Goal: Task Accomplishment & Management: Manage account settings

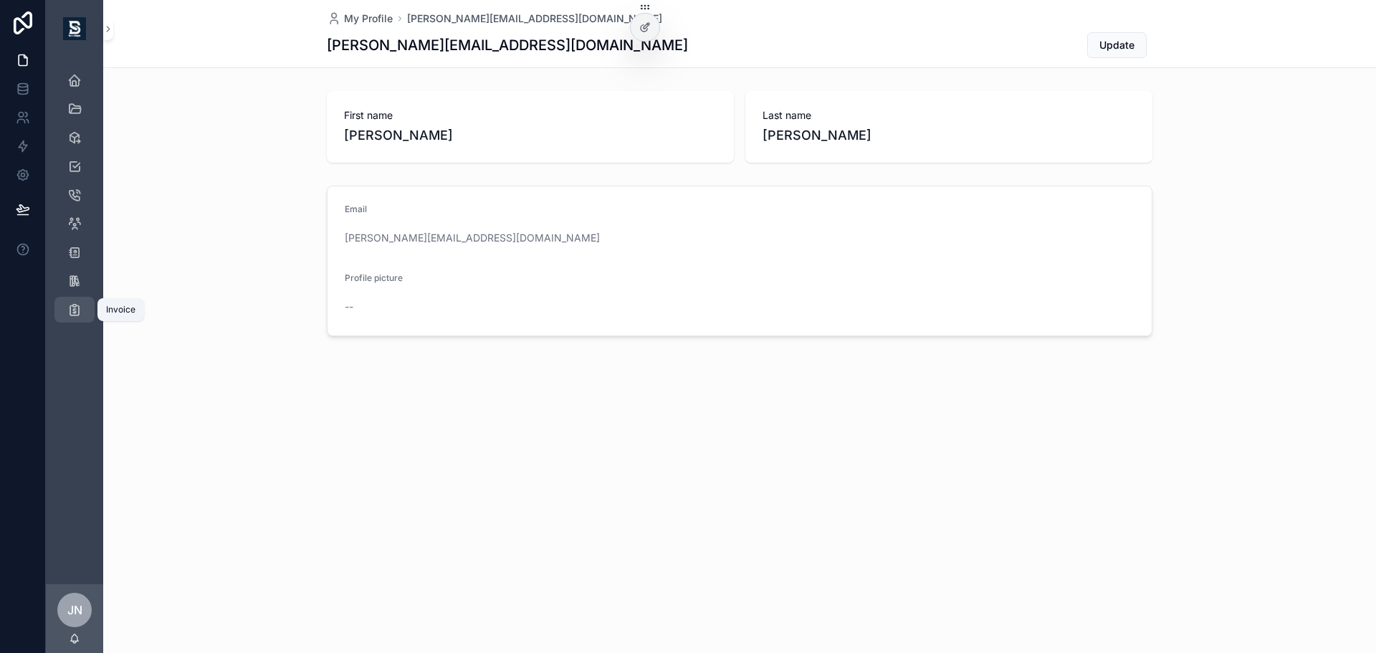
click at [82, 310] on div "Invoice" at bounding box center [74, 309] width 23 height 23
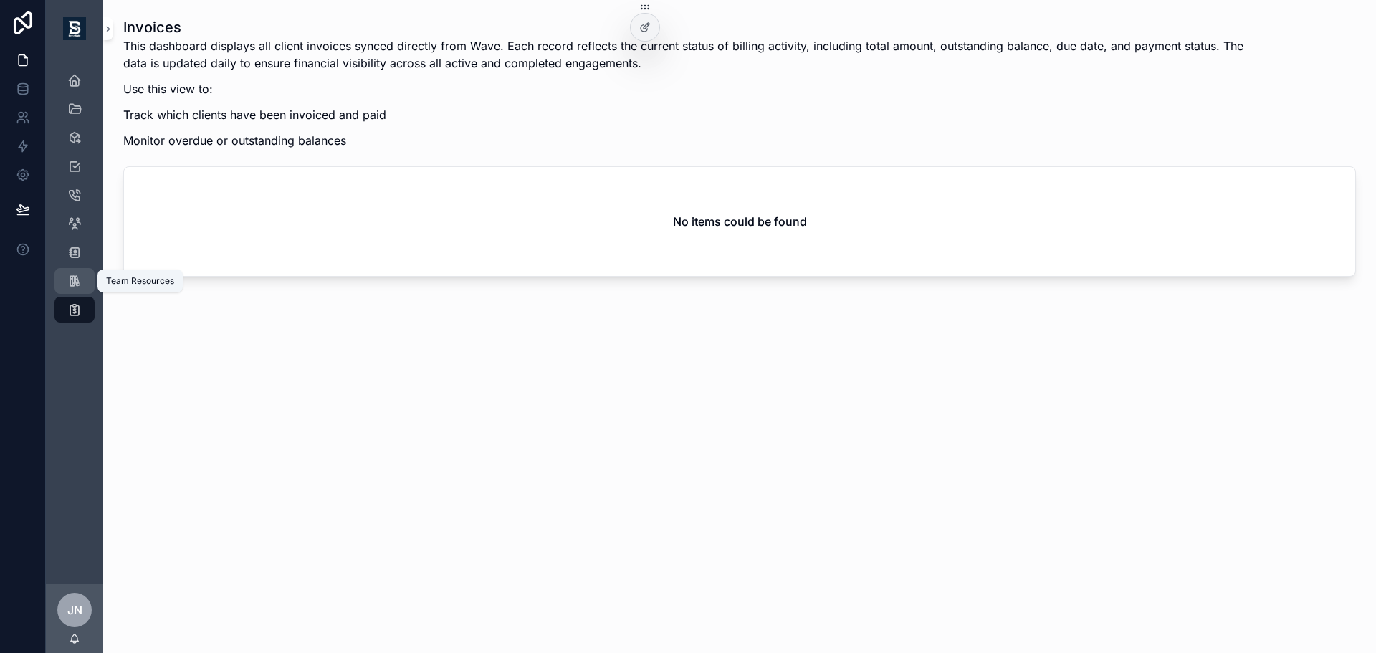
click at [79, 273] on div "Team Resources" at bounding box center [74, 281] width 23 height 23
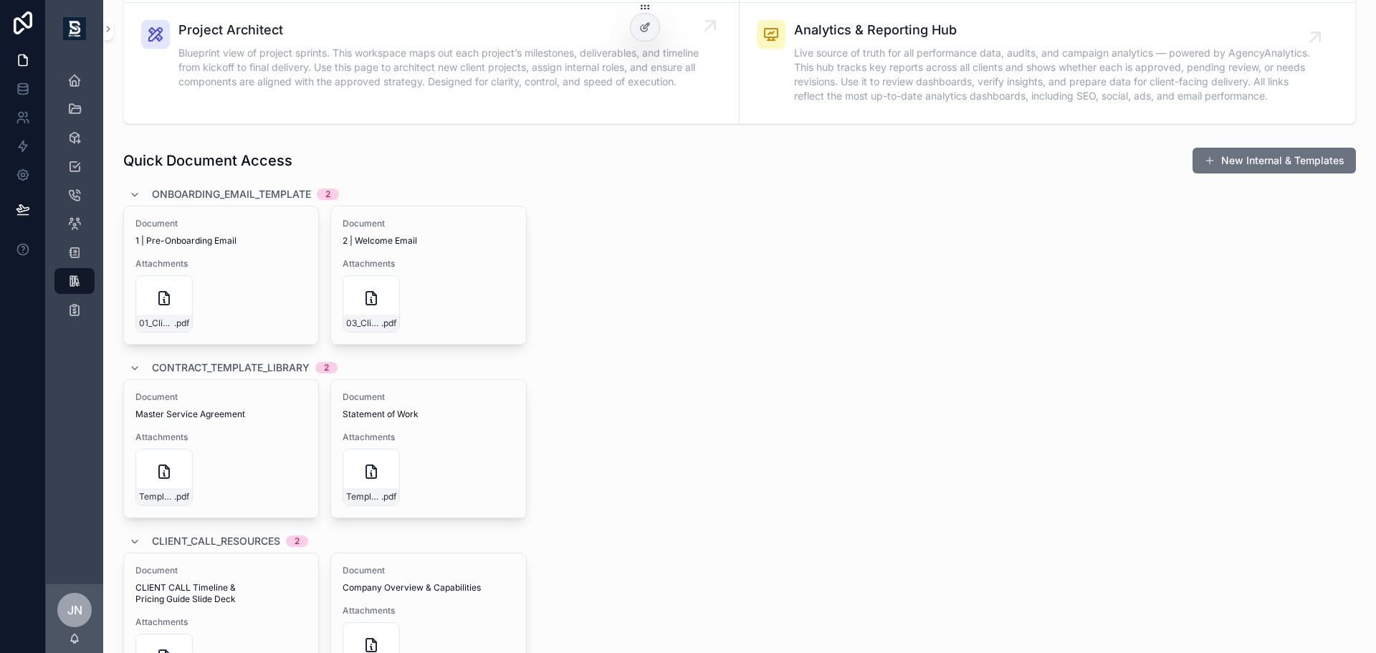
scroll to position [72, 0]
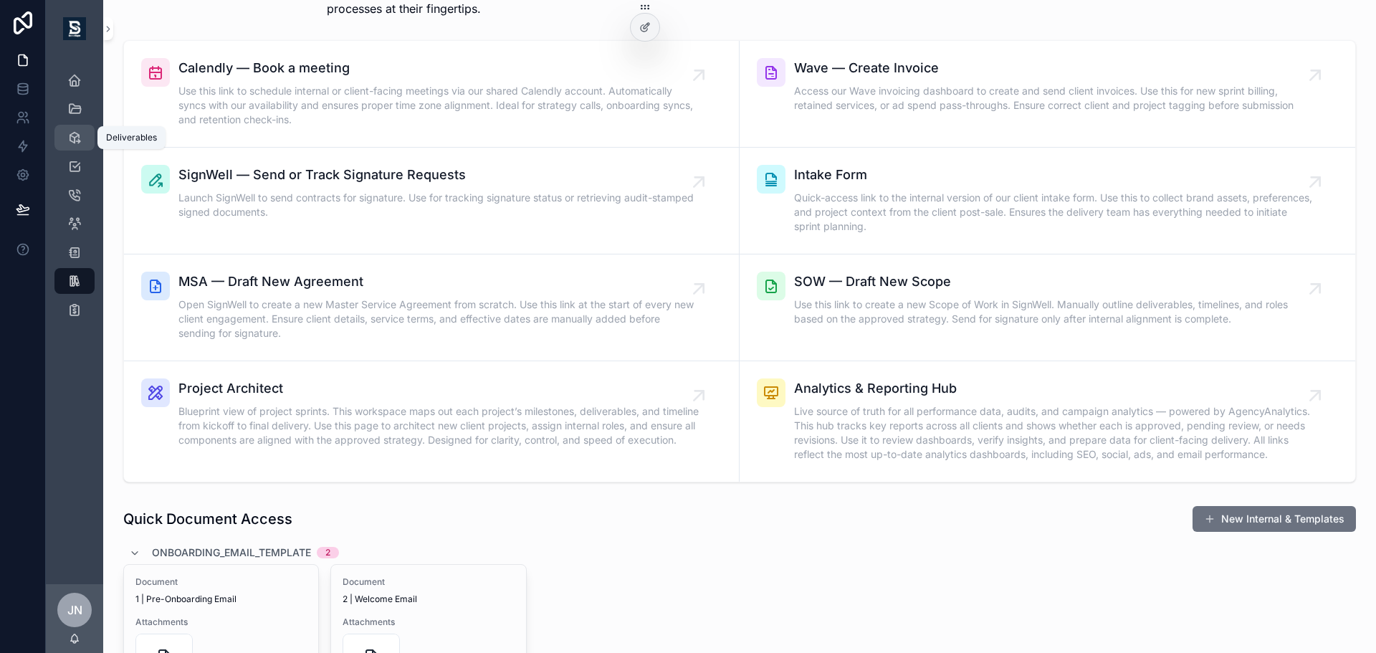
click at [74, 134] on icon "scrollable content" at bounding box center [74, 137] width 14 height 14
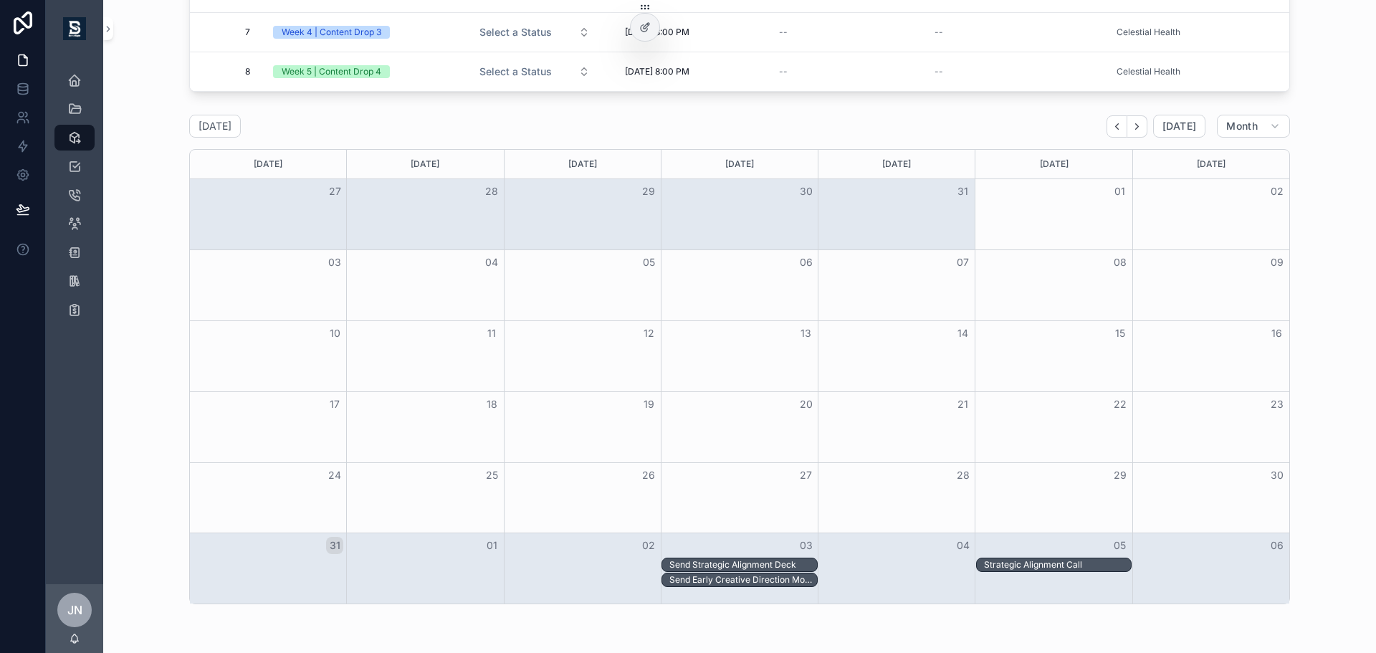
scroll to position [364, 0]
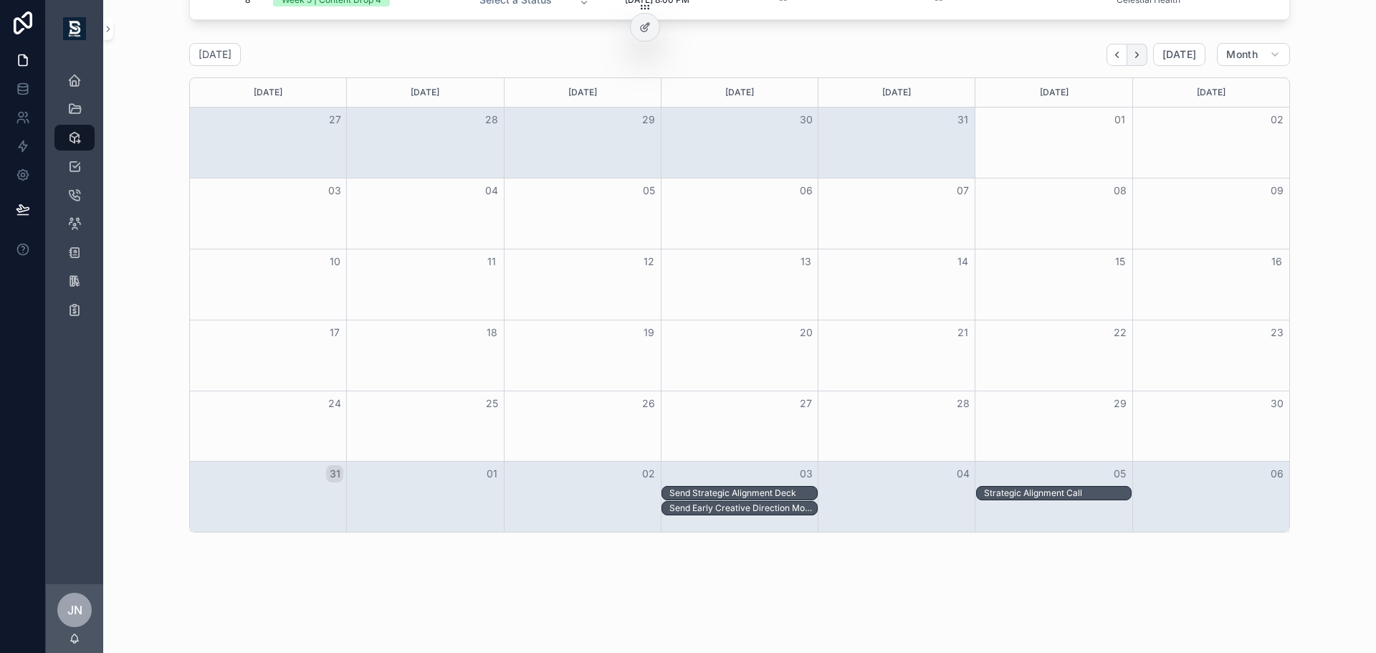
click at [1141, 55] on button "Next" at bounding box center [1138, 55] width 20 height 22
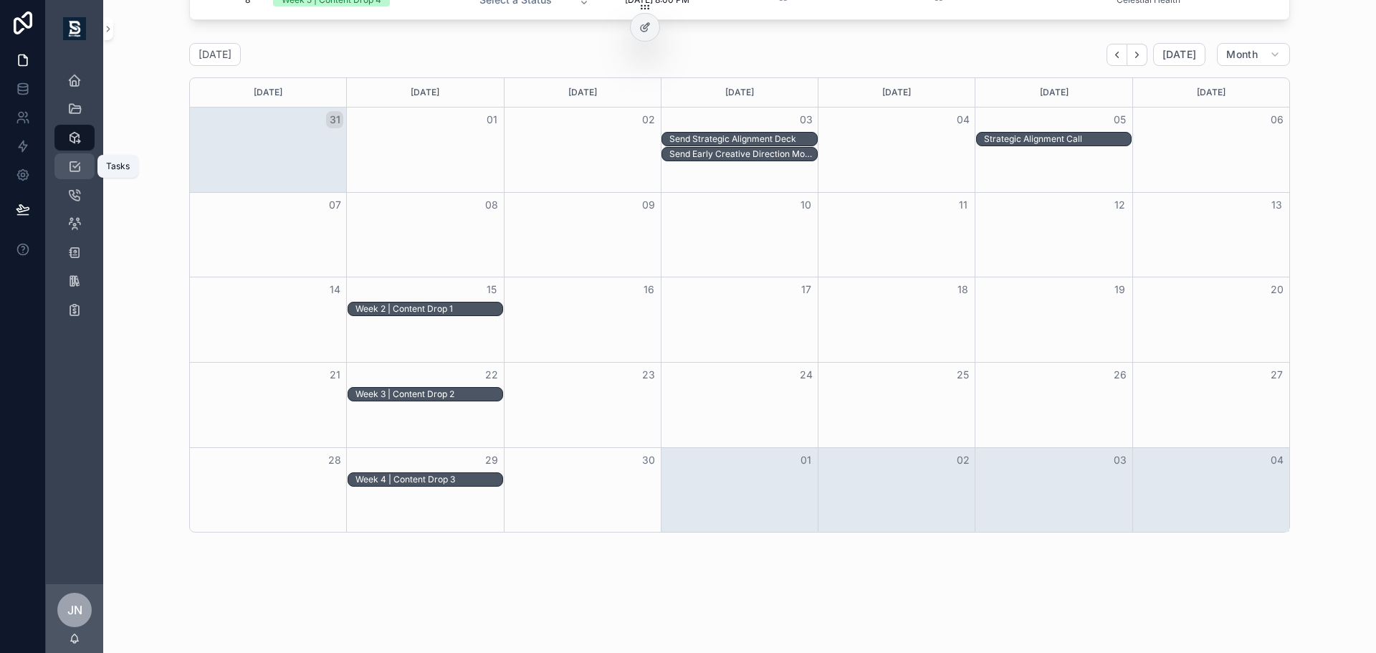
click at [77, 165] on icon "scrollable content" at bounding box center [74, 166] width 14 height 14
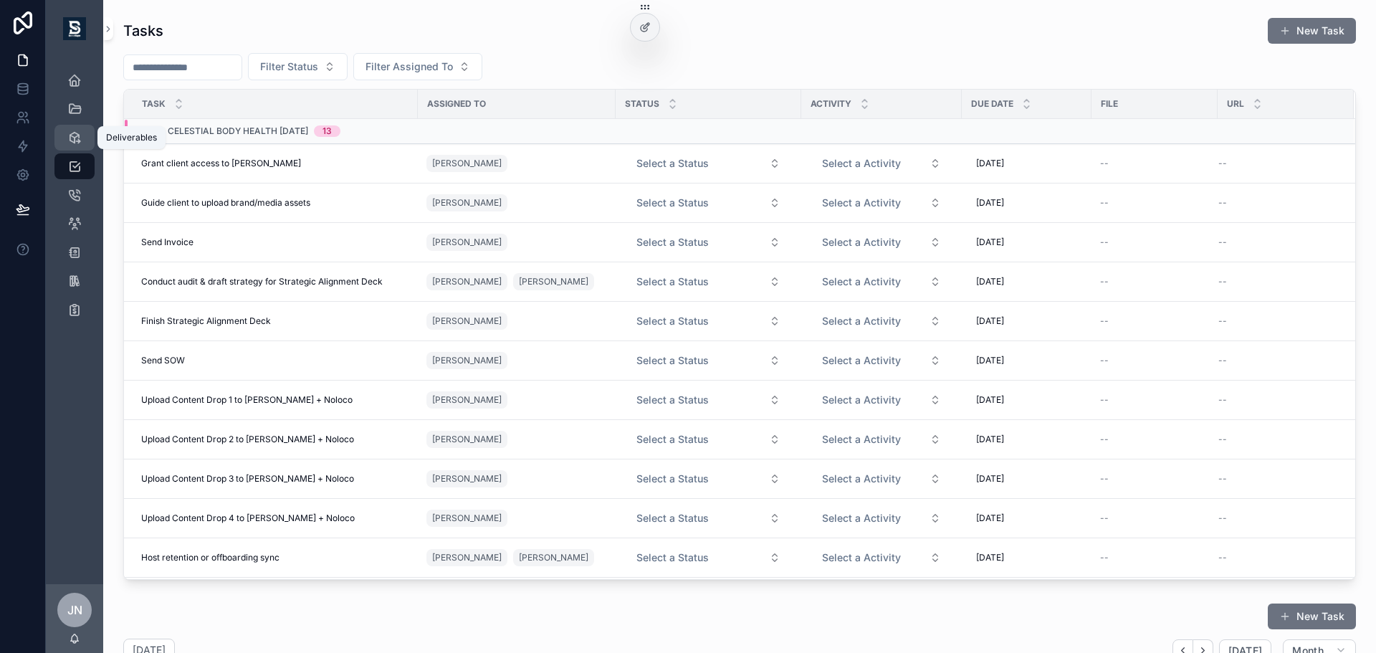
click at [63, 140] on div "Deliverables" at bounding box center [74, 137] width 23 height 23
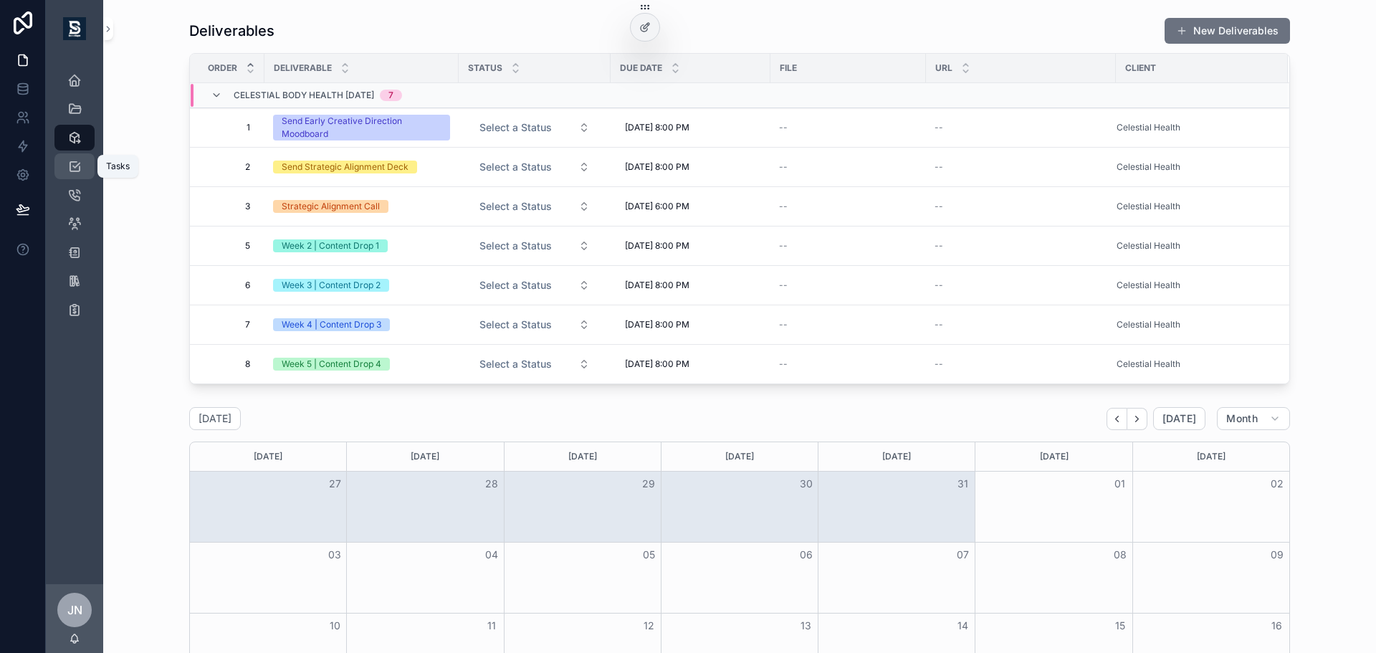
click at [62, 166] on link "Tasks" at bounding box center [74, 166] width 40 height 26
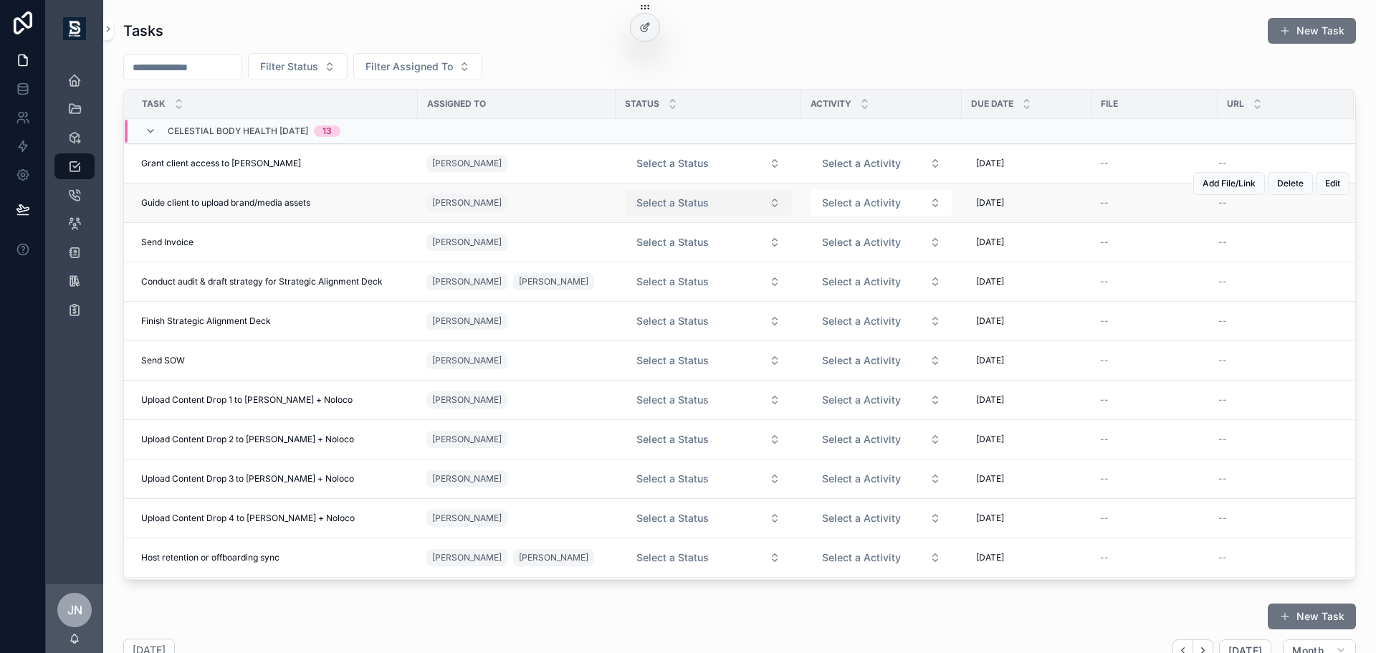
click at [682, 208] on span "Select a Status" at bounding box center [673, 203] width 72 height 14
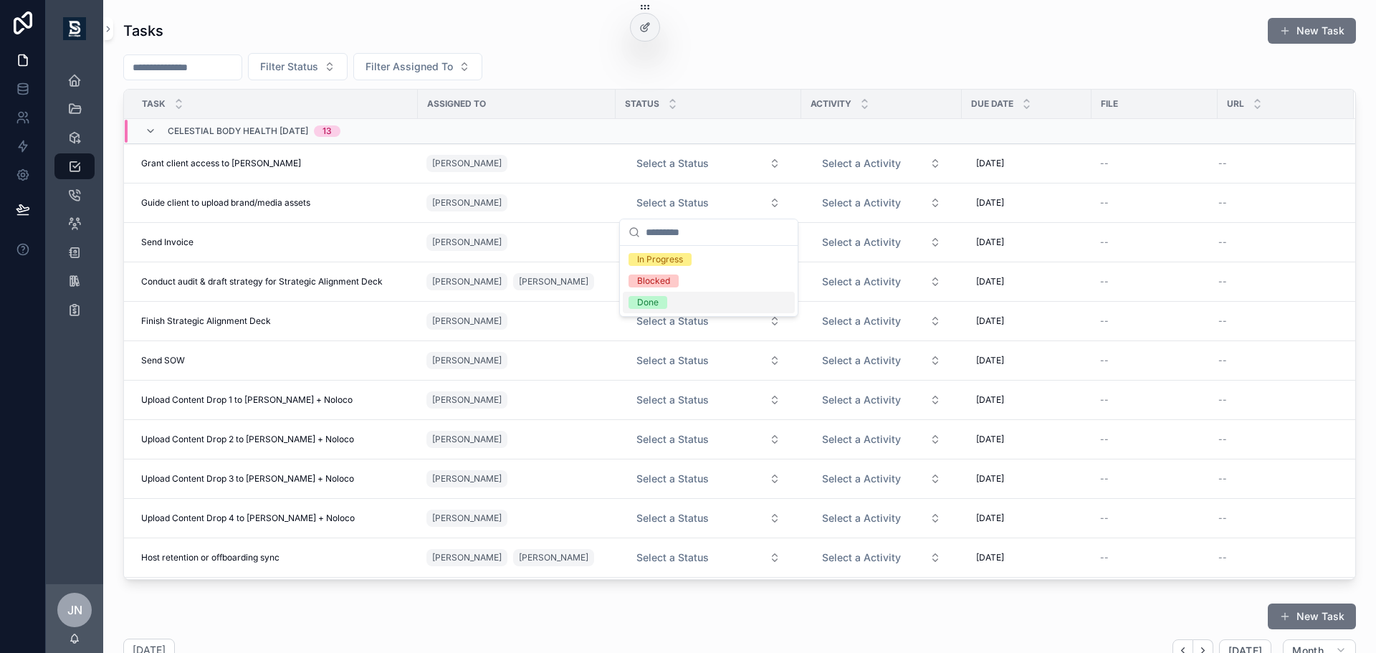
click at [660, 305] on span "Done" at bounding box center [648, 302] width 39 height 13
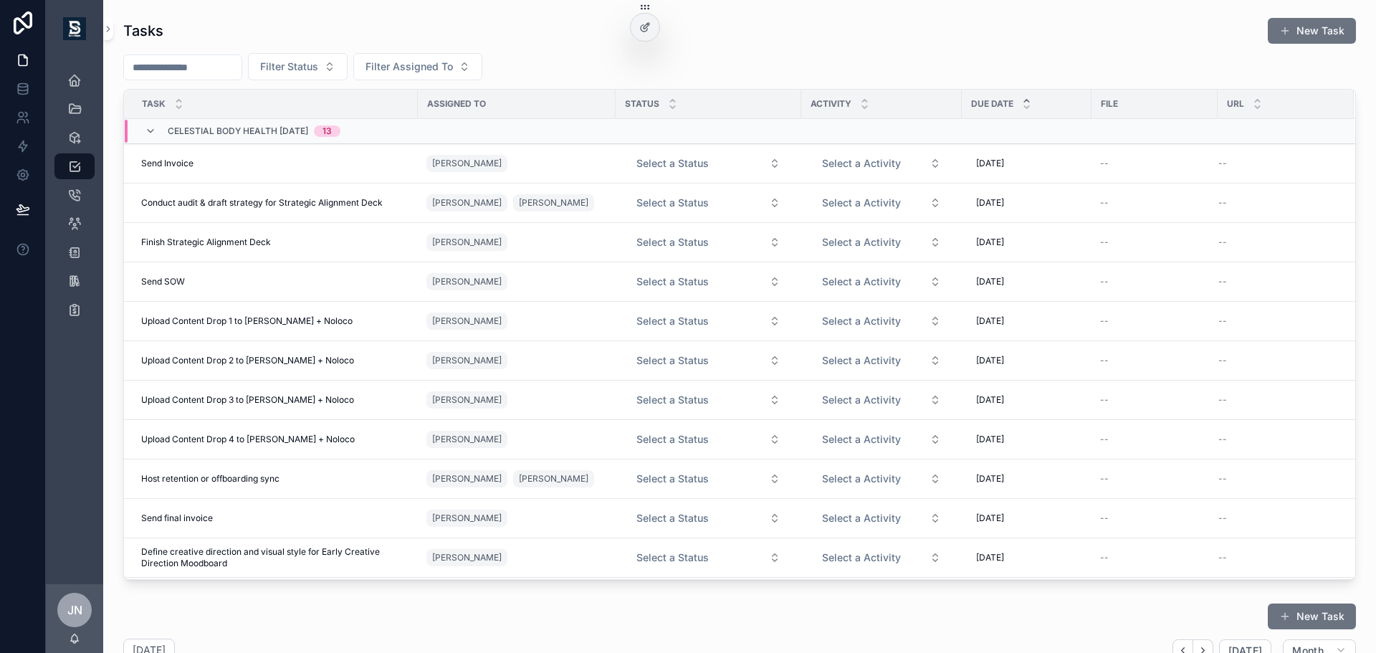
click at [1029, 100] on icon "scrollable content" at bounding box center [1026, 100] width 9 height 9
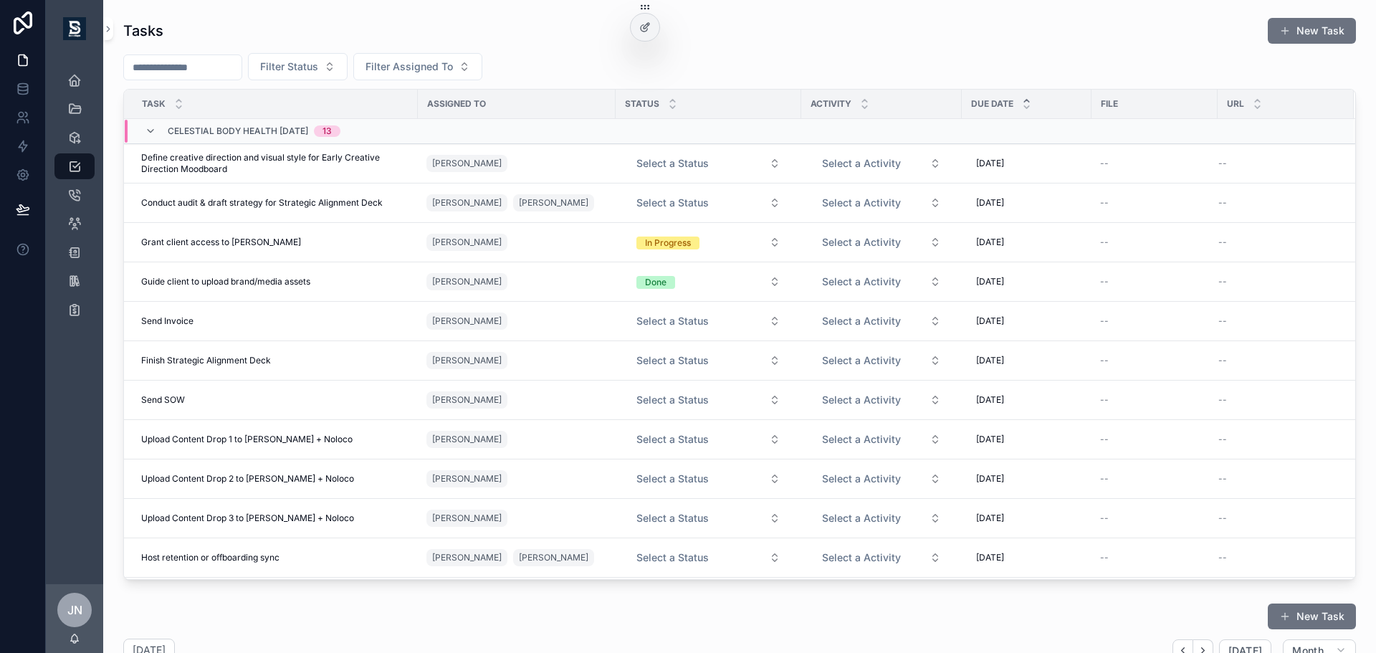
click at [1025, 97] on icon "scrollable content" at bounding box center [1026, 100] width 9 height 9
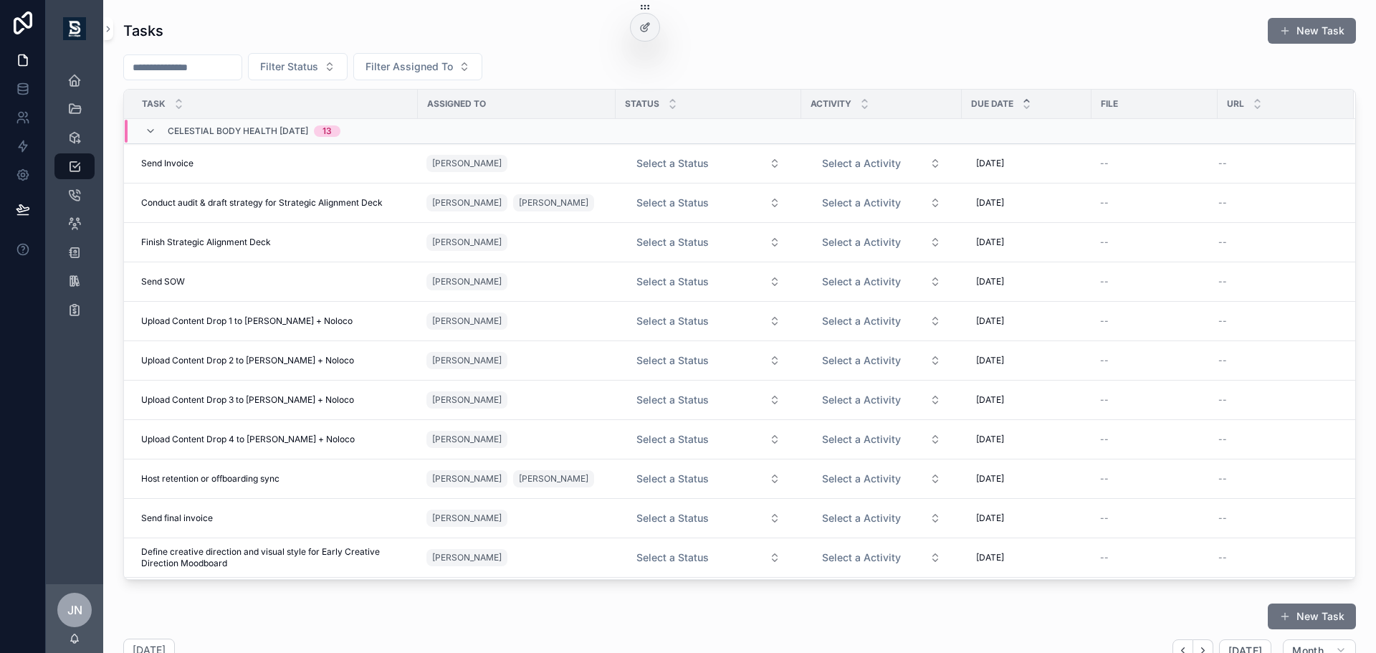
click at [1025, 97] on icon "scrollable content" at bounding box center [1026, 100] width 9 height 9
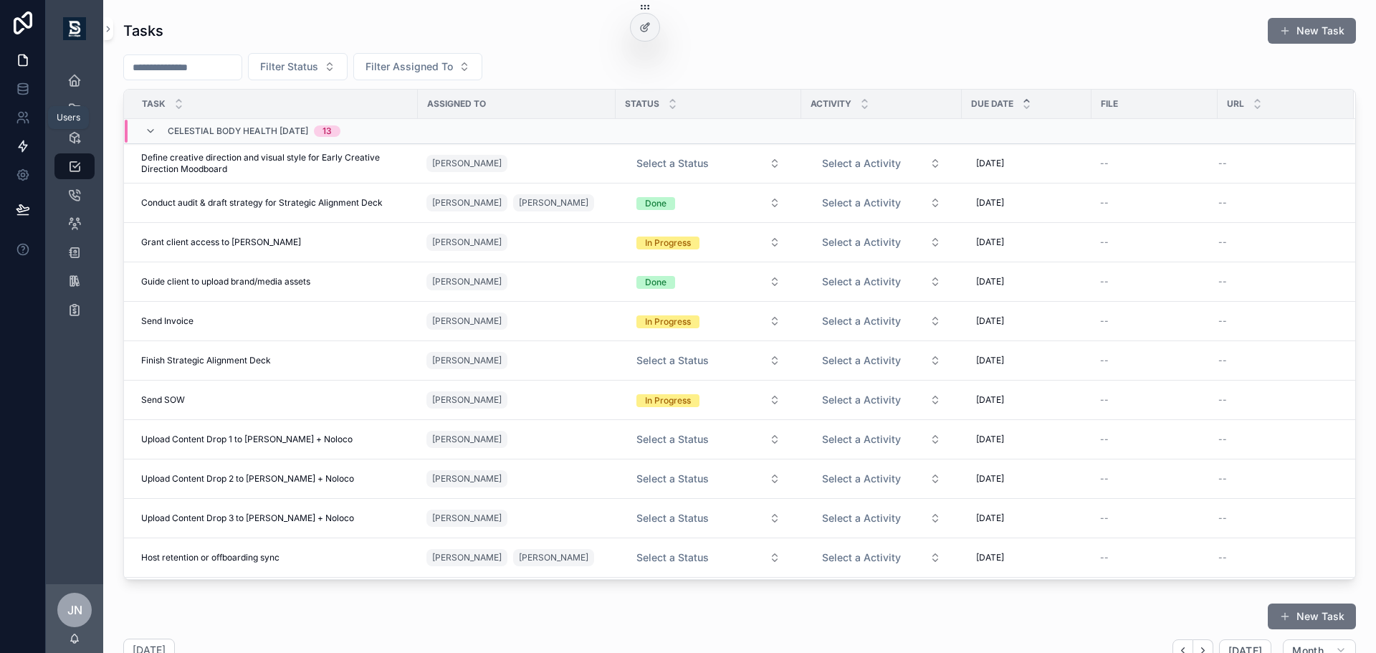
click at [22, 133] on link at bounding box center [22, 146] width 45 height 29
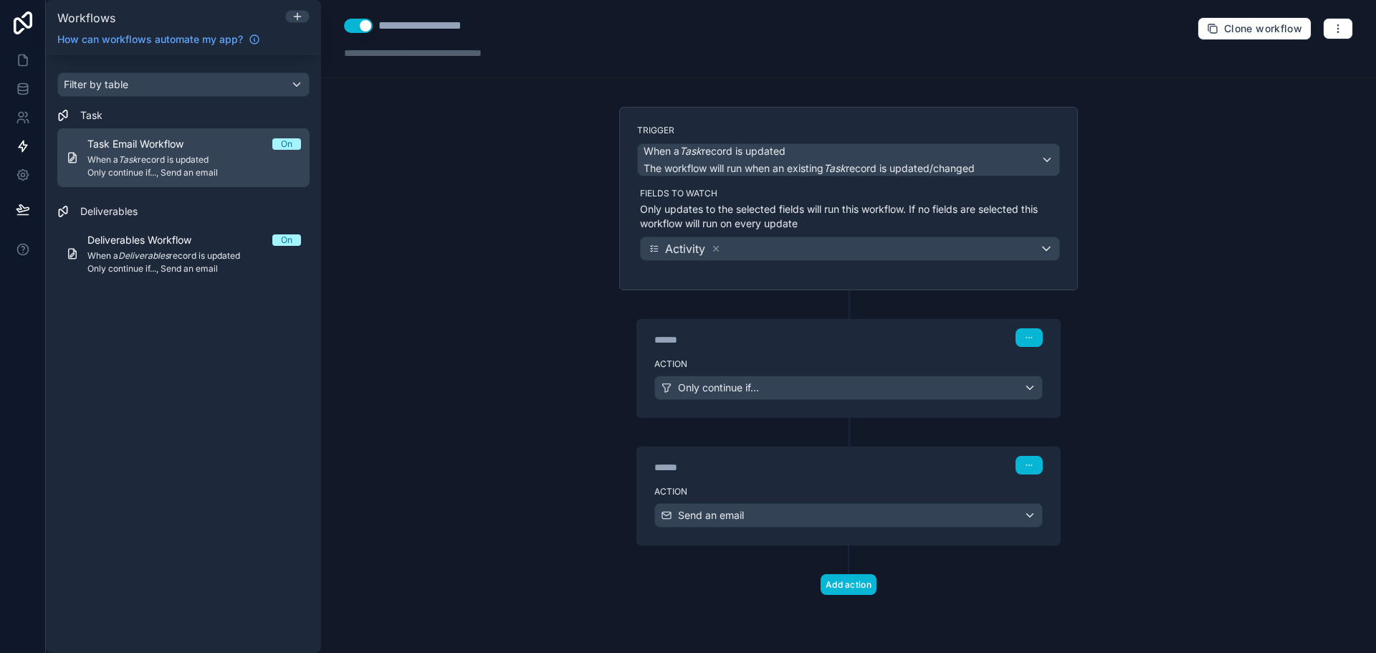
click at [219, 174] on span "Only continue if..., Send an email" at bounding box center [194, 172] width 214 height 11
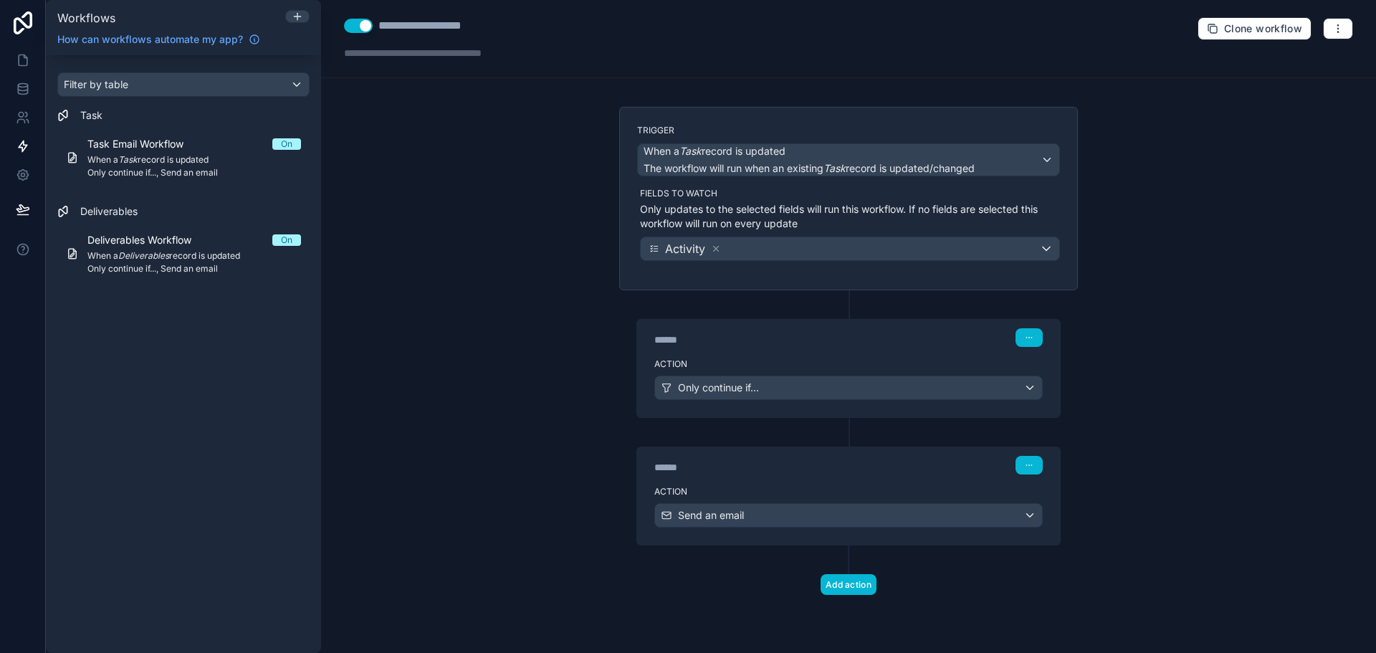
click at [837, 351] on div "****** Step 1" at bounding box center [848, 336] width 423 height 33
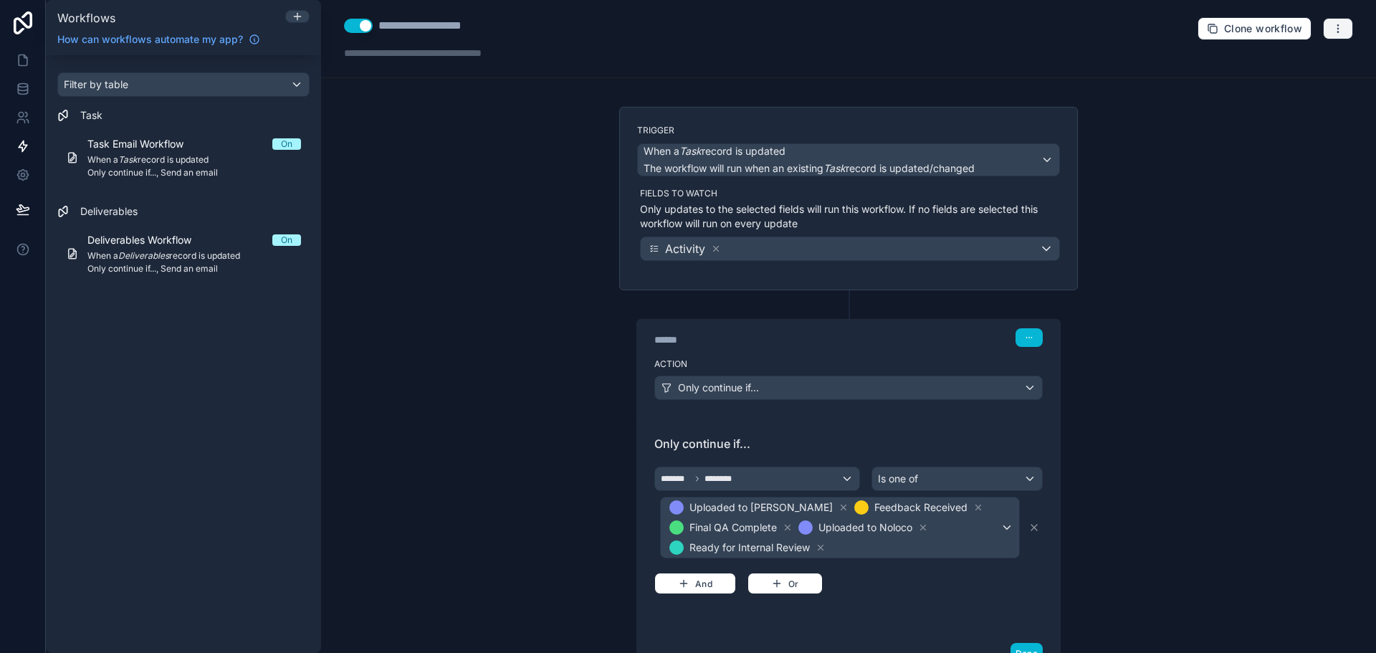
click at [1323, 24] on button "button" at bounding box center [1338, 29] width 30 height 22
click at [1284, 80] on span "Run history" at bounding box center [1289, 85] width 69 height 11
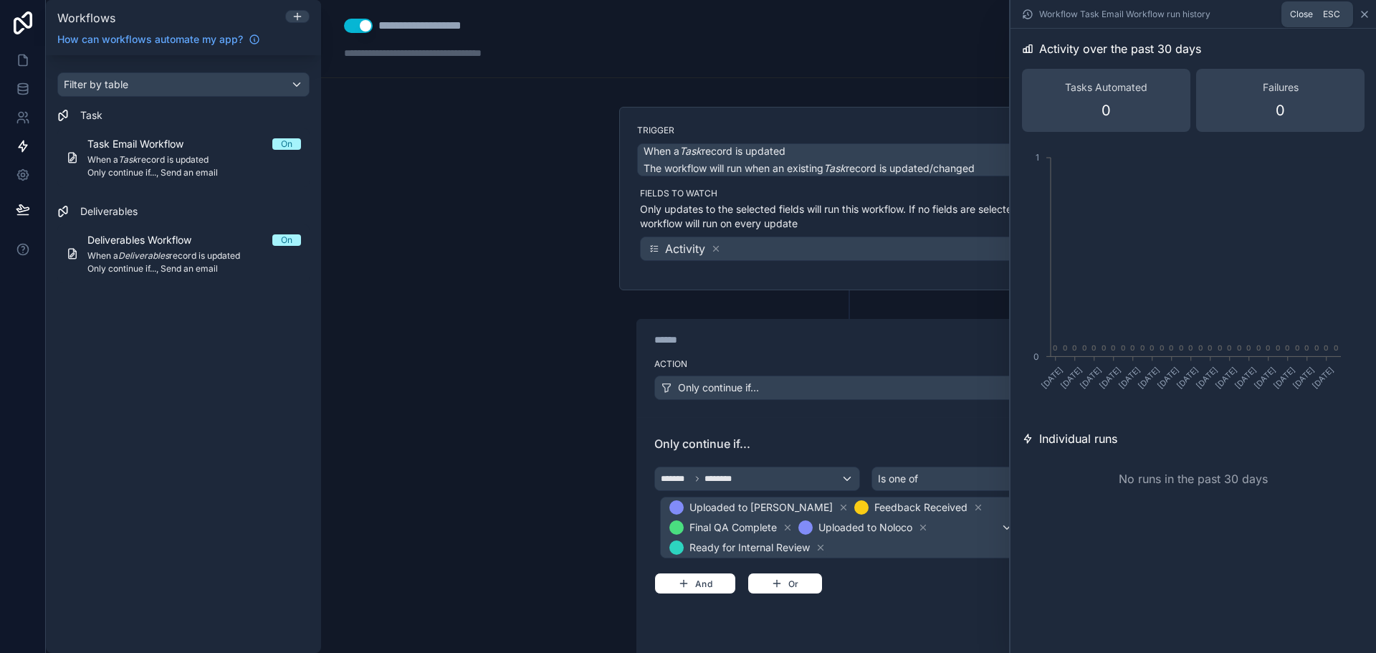
click at [1361, 11] on icon at bounding box center [1364, 14] width 11 height 11
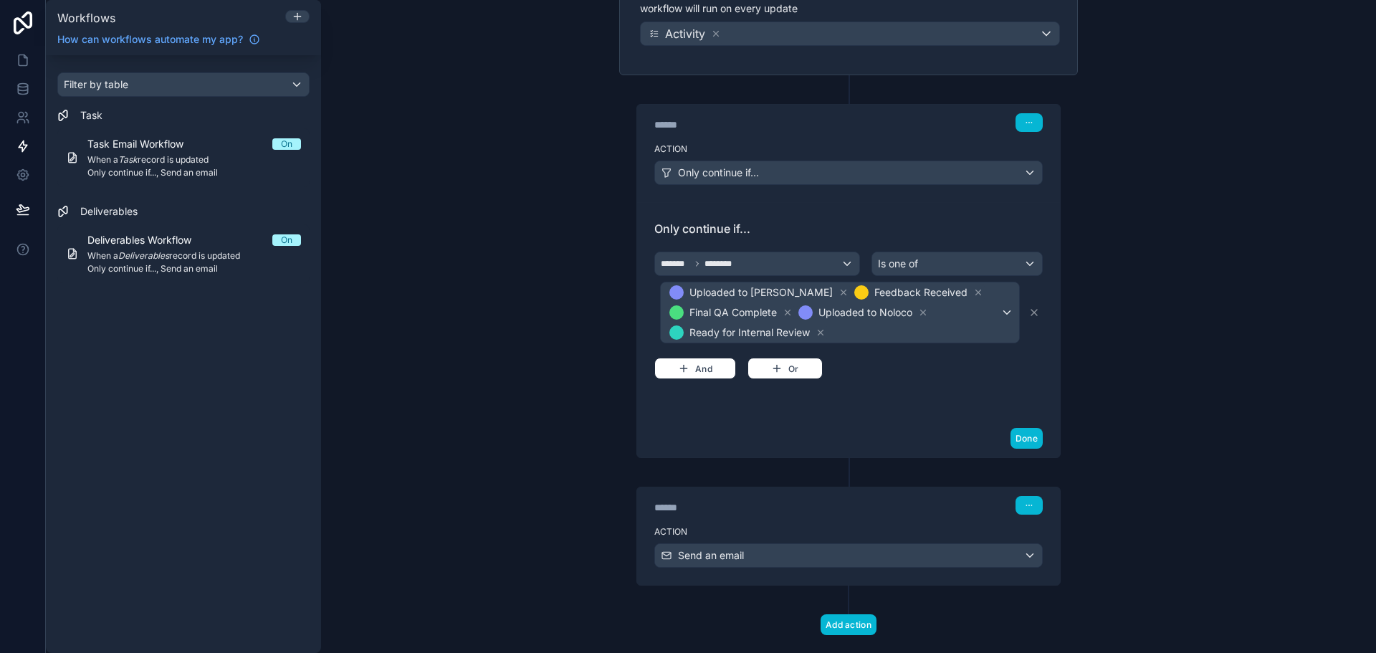
scroll to position [243, 0]
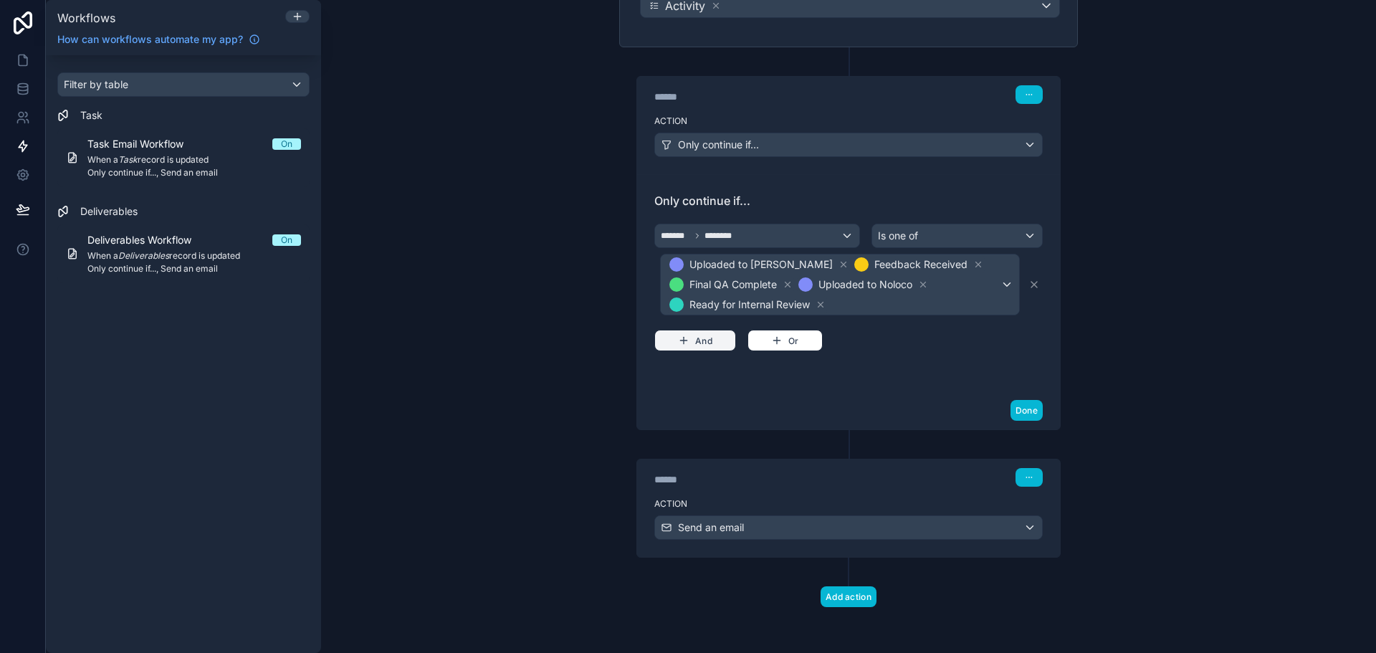
click at [707, 335] on button "And" at bounding box center [696, 341] width 82 height 22
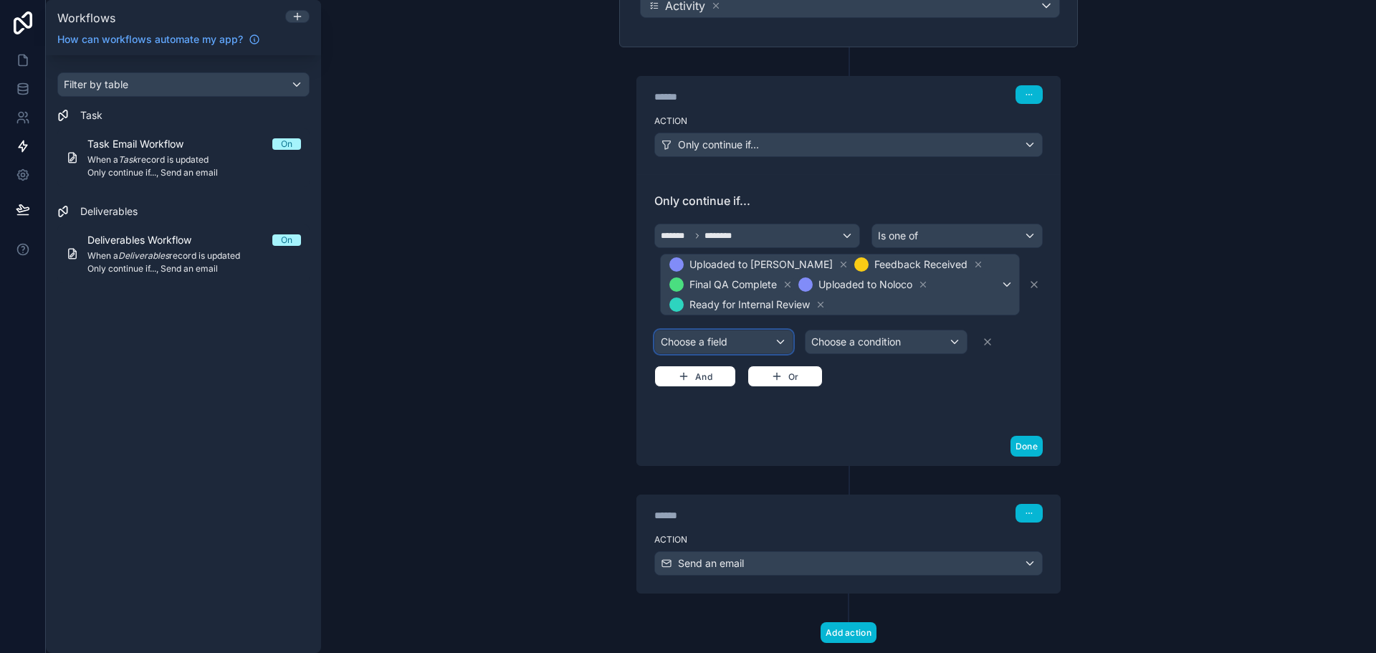
click at [728, 347] on div "Choose a field" at bounding box center [724, 341] width 138 height 23
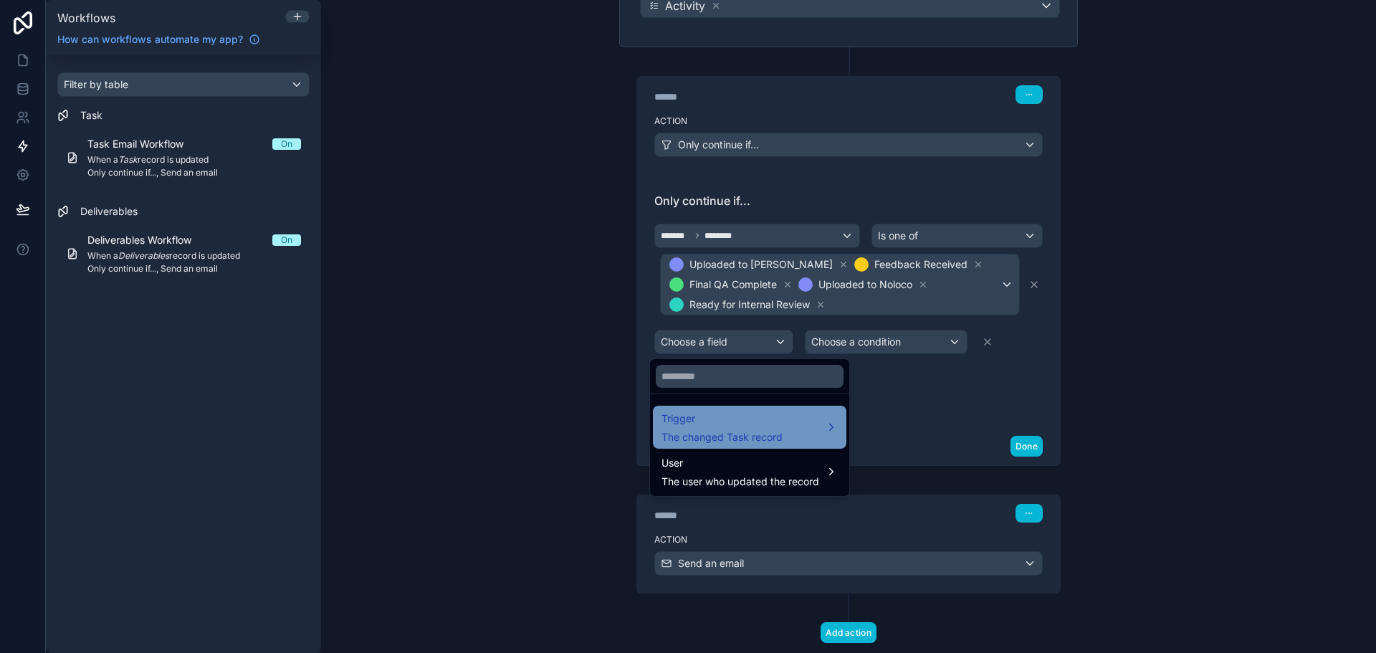
click at [746, 415] on span "Trigger" at bounding box center [722, 418] width 121 height 17
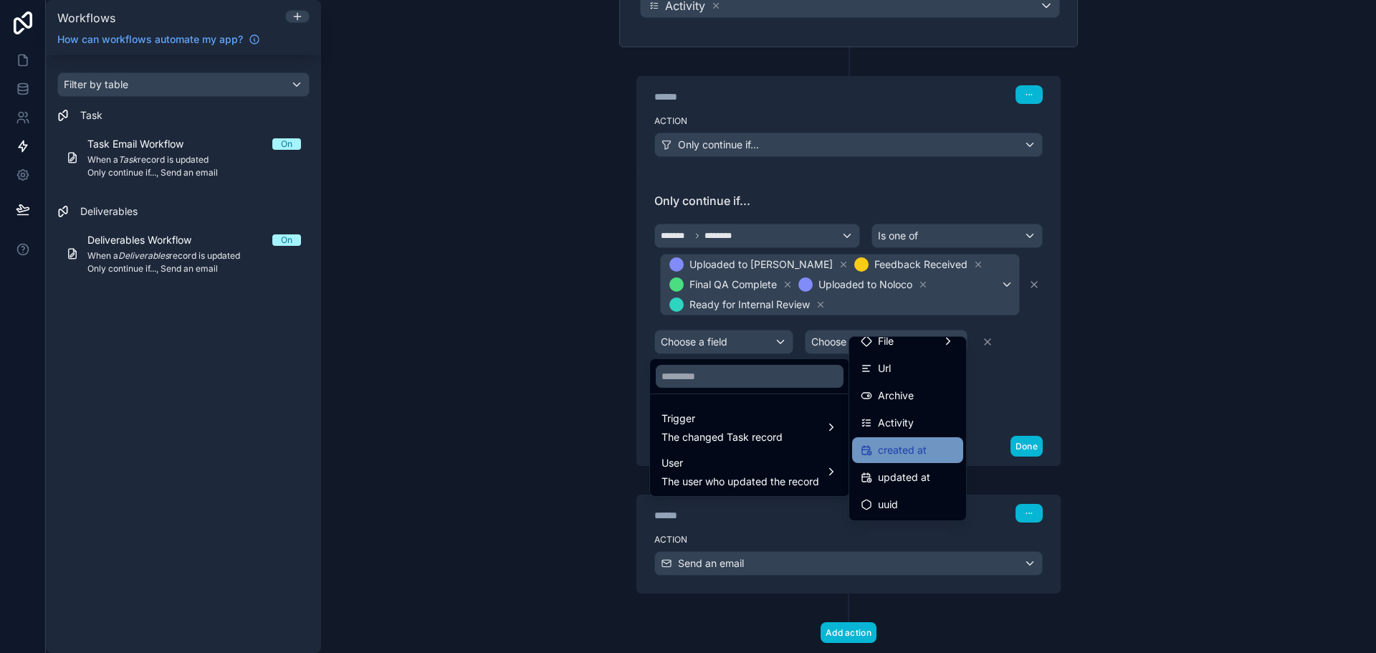
scroll to position [0, 0]
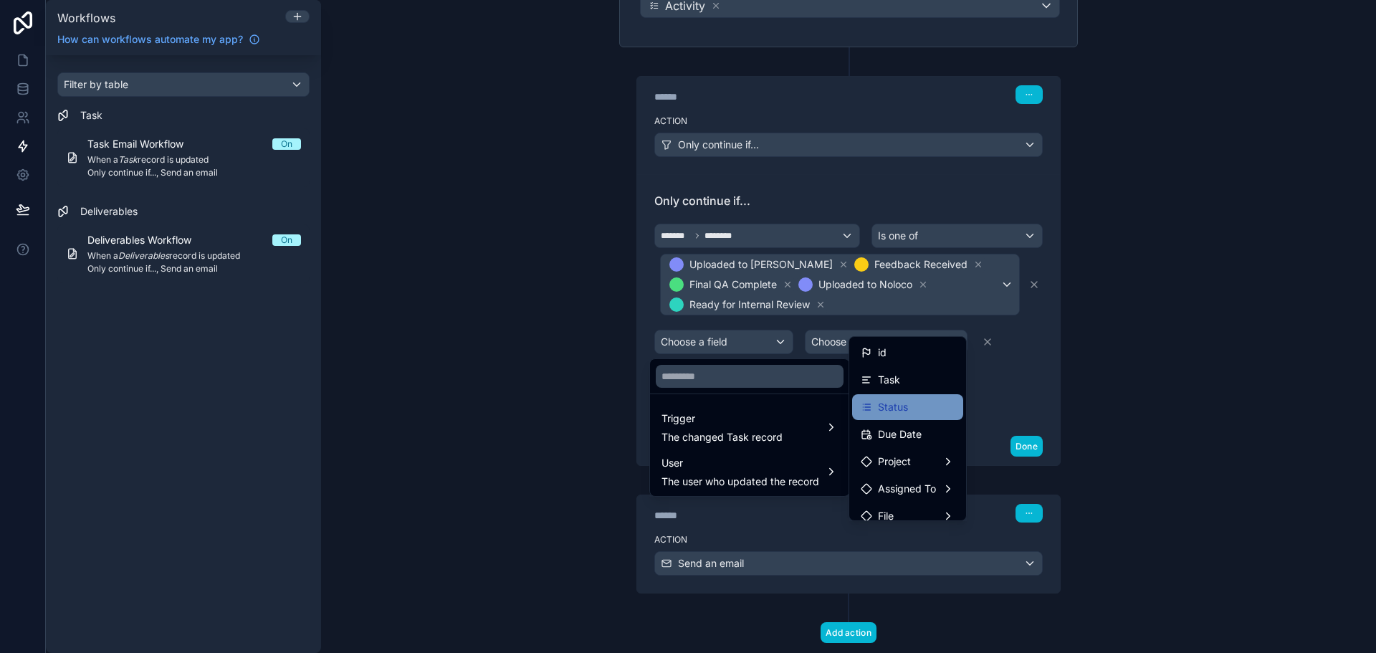
click at [904, 414] on span "Status" at bounding box center [893, 407] width 30 height 17
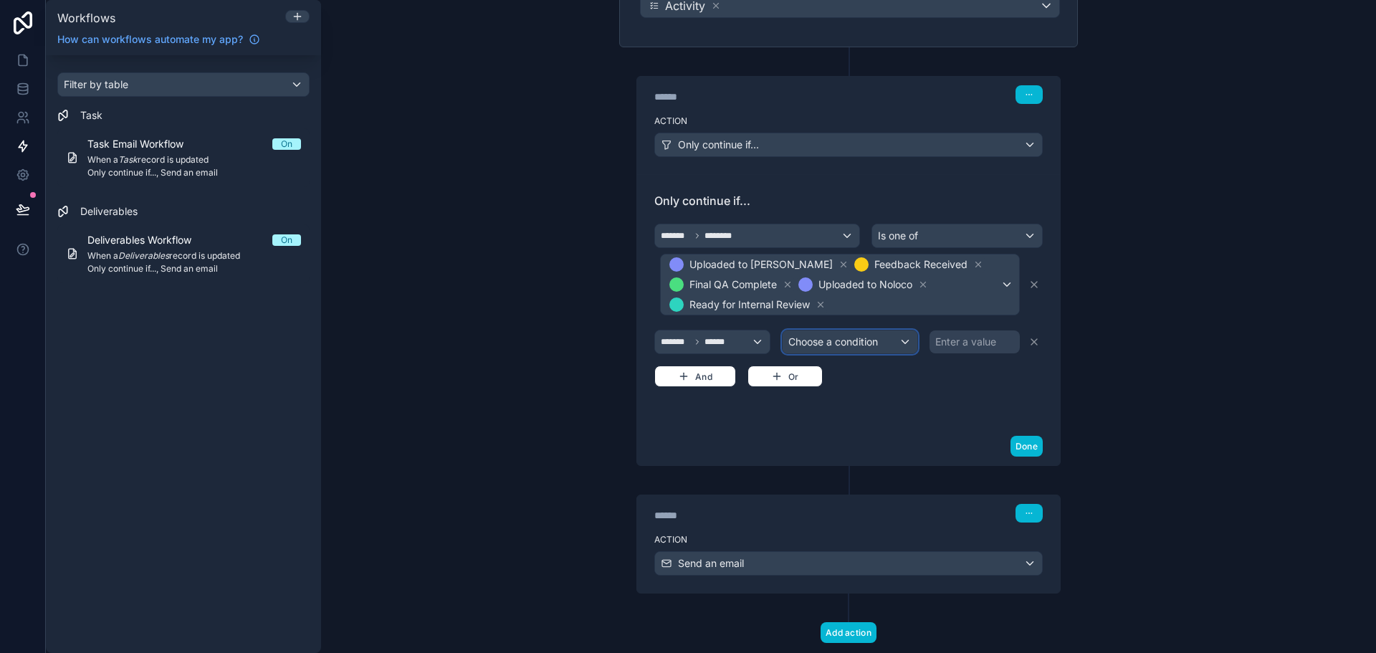
click at [870, 341] on span "Choose a condition" at bounding box center [834, 341] width 90 height 12
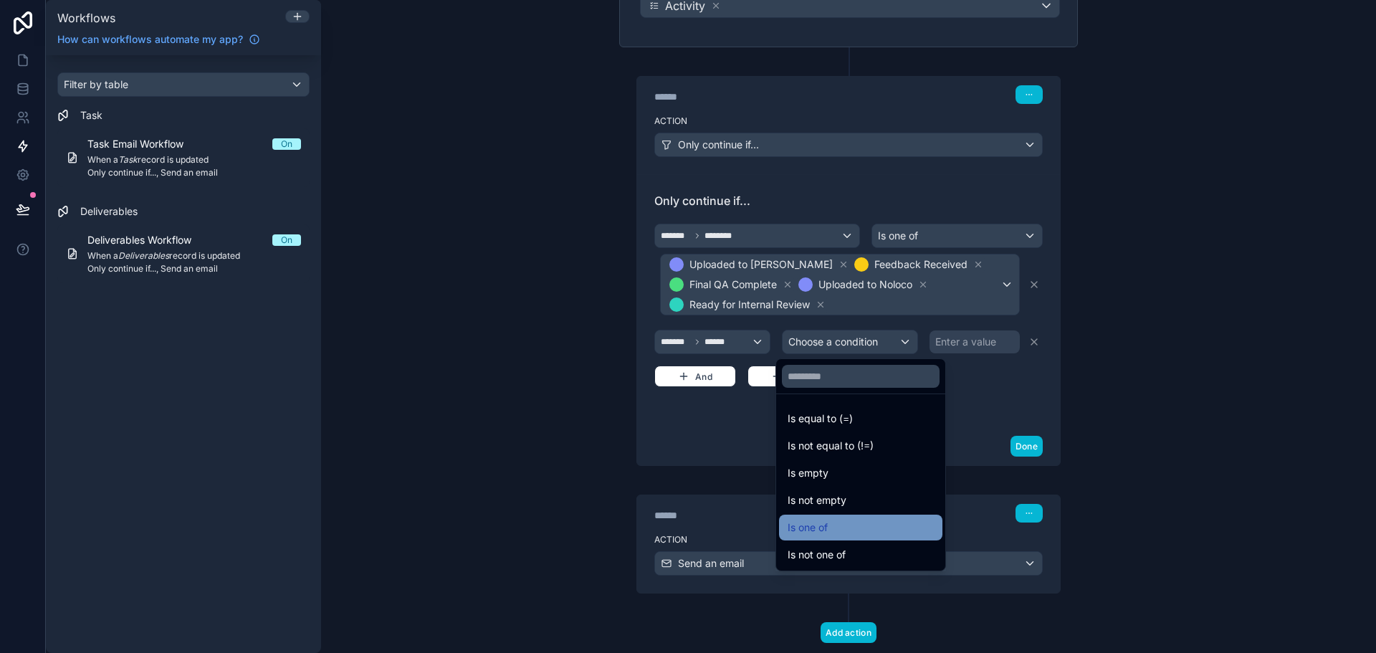
click at [857, 517] on div "Is one of" at bounding box center [860, 528] width 163 height 26
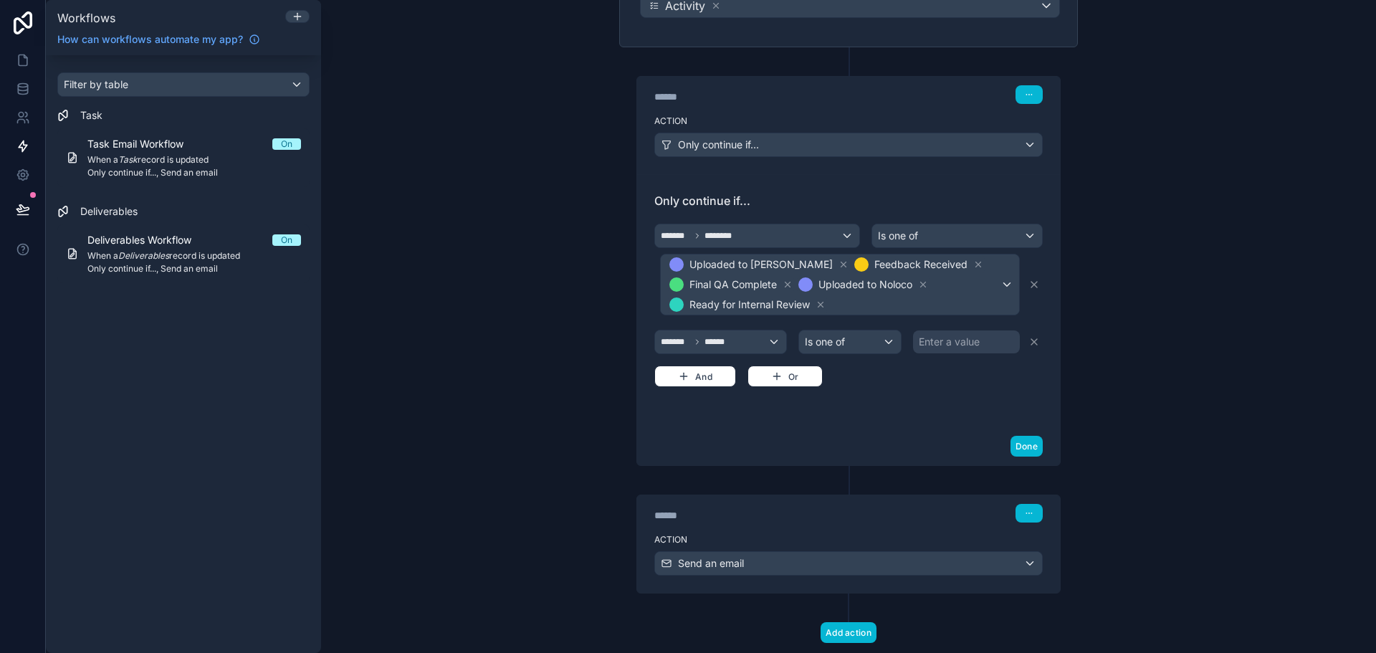
click at [946, 337] on div "Enter a value" at bounding box center [949, 342] width 61 height 14
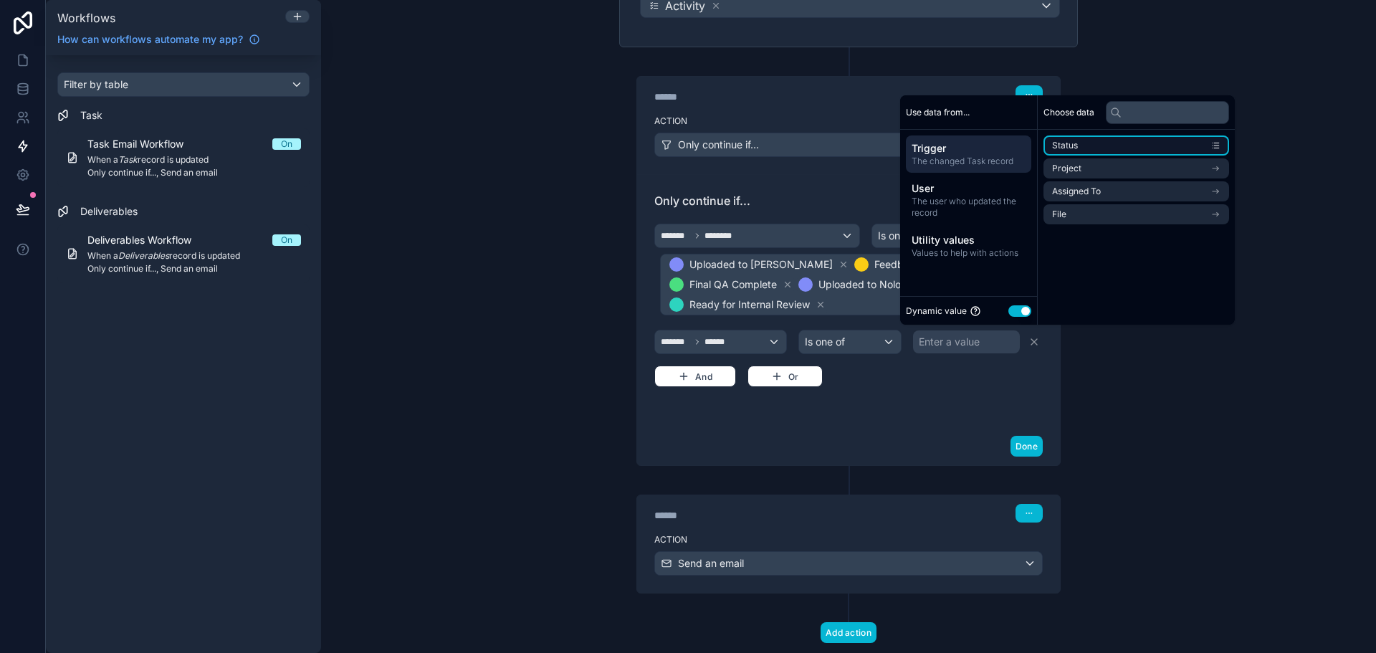
click at [1087, 146] on li "Status" at bounding box center [1137, 145] width 186 height 20
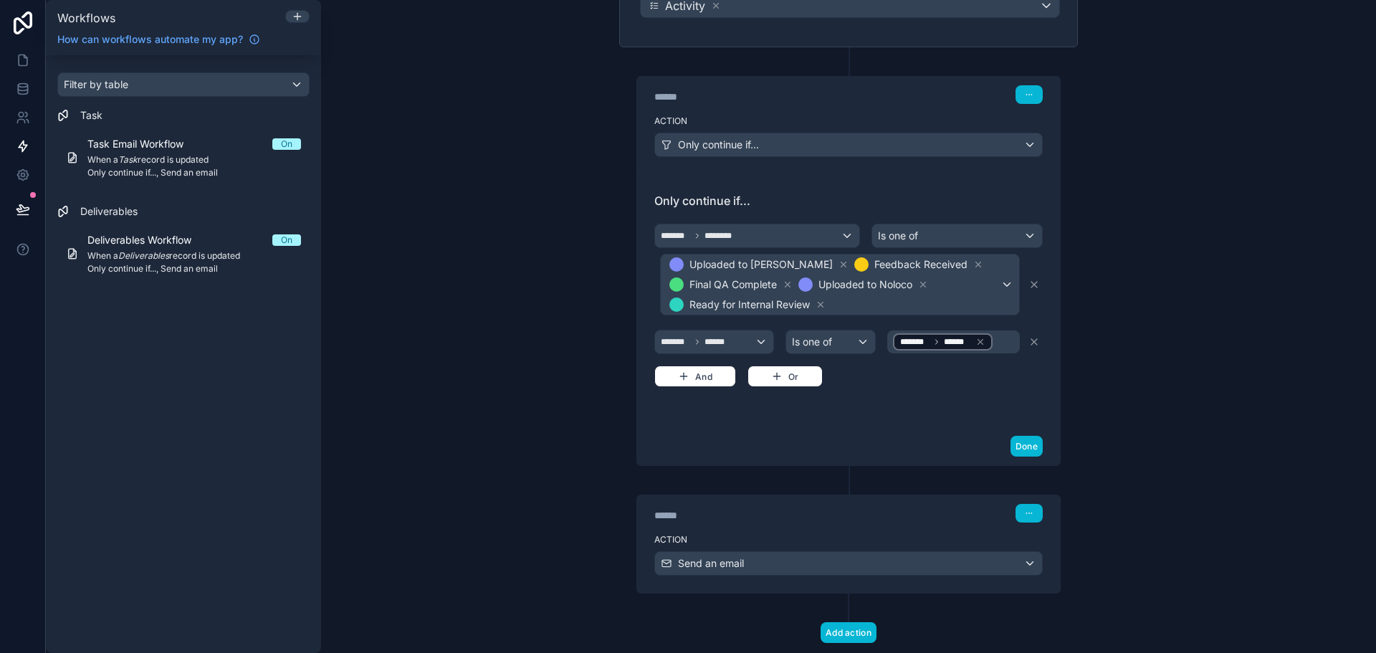
click at [1030, 394] on div "Only continue if... ******* ******** Is one of Uploaded to Rella Feedback Recei…" at bounding box center [849, 301] width 389 height 218
click at [976, 341] on icon at bounding box center [981, 342] width 10 height 10
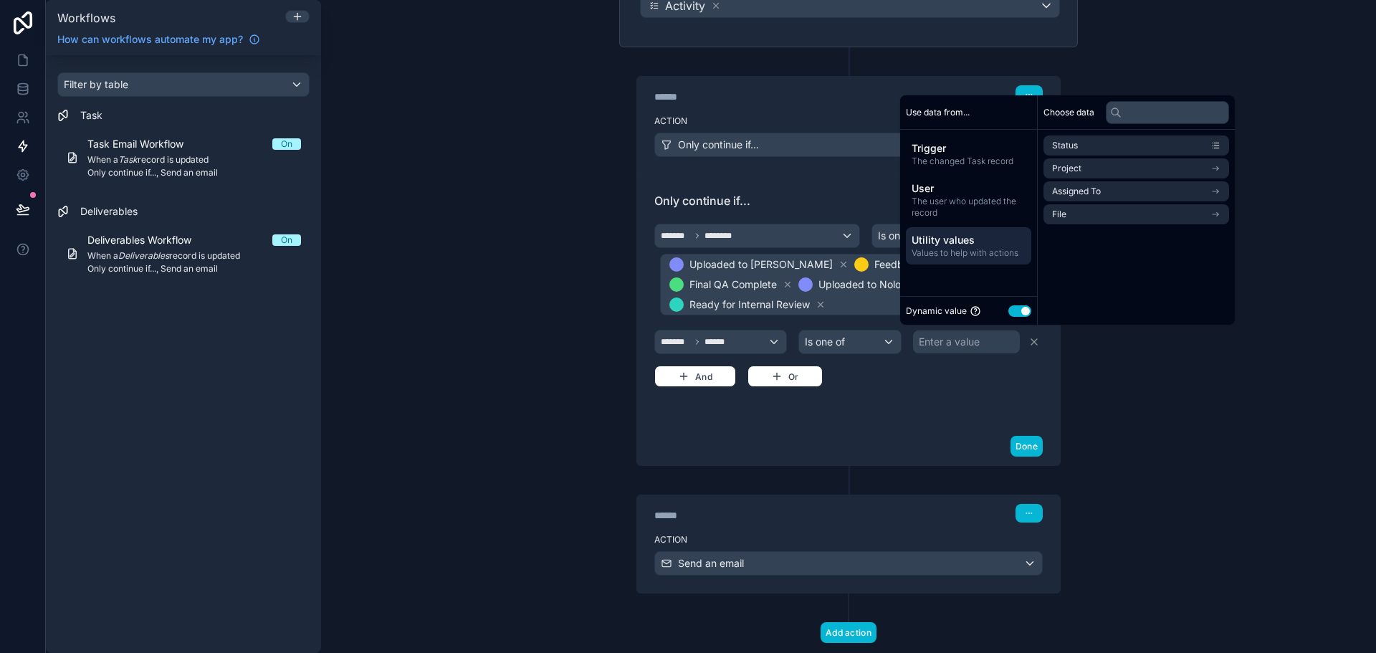
click at [983, 239] on span "Utility values" at bounding box center [969, 240] width 114 height 14
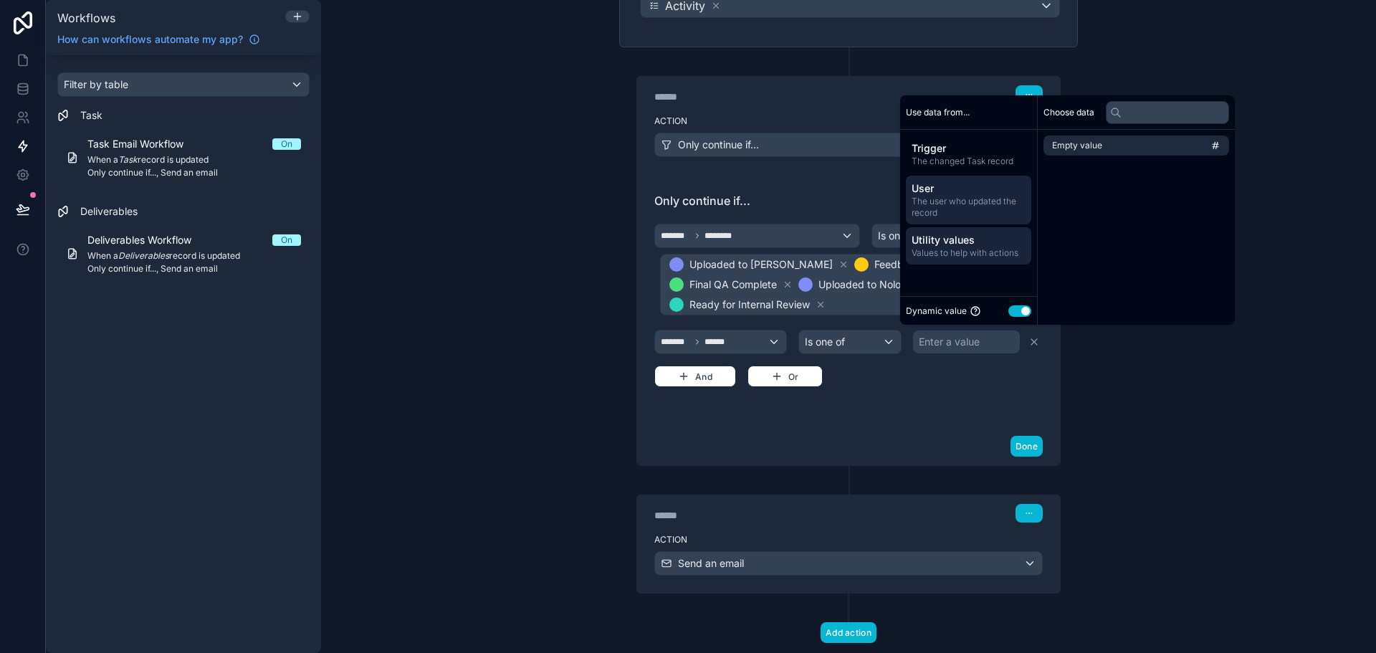
click at [983, 206] on span "The user who updated the record" at bounding box center [969, 207] width 114 height 23
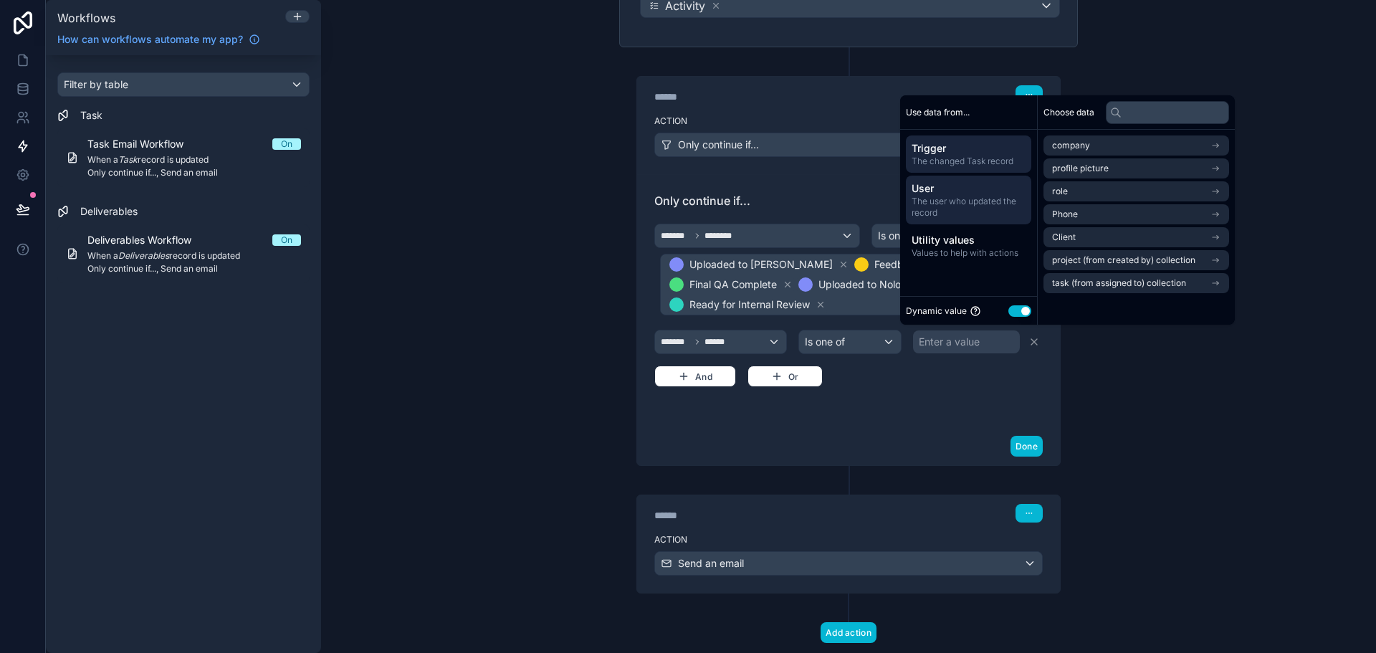
click at [981, 156] on span "The changed Task record" at bounding box center [969, 161] width 114 height 11
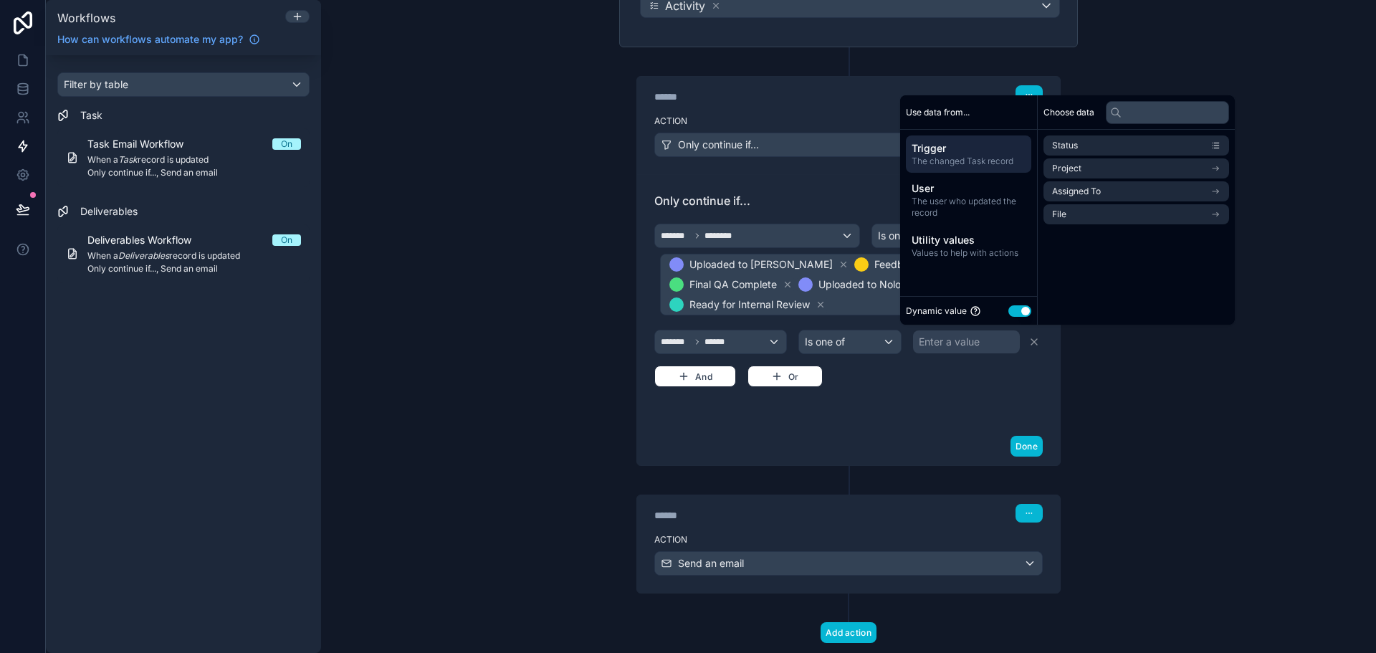
click at [1019, 304] on div "Dynamic value Use setting" at bounding box center [968, 310] width 137 height 29
click at [1020, 310] on button "Use setting" at bounding box center [1020, 310] width 23 height 11
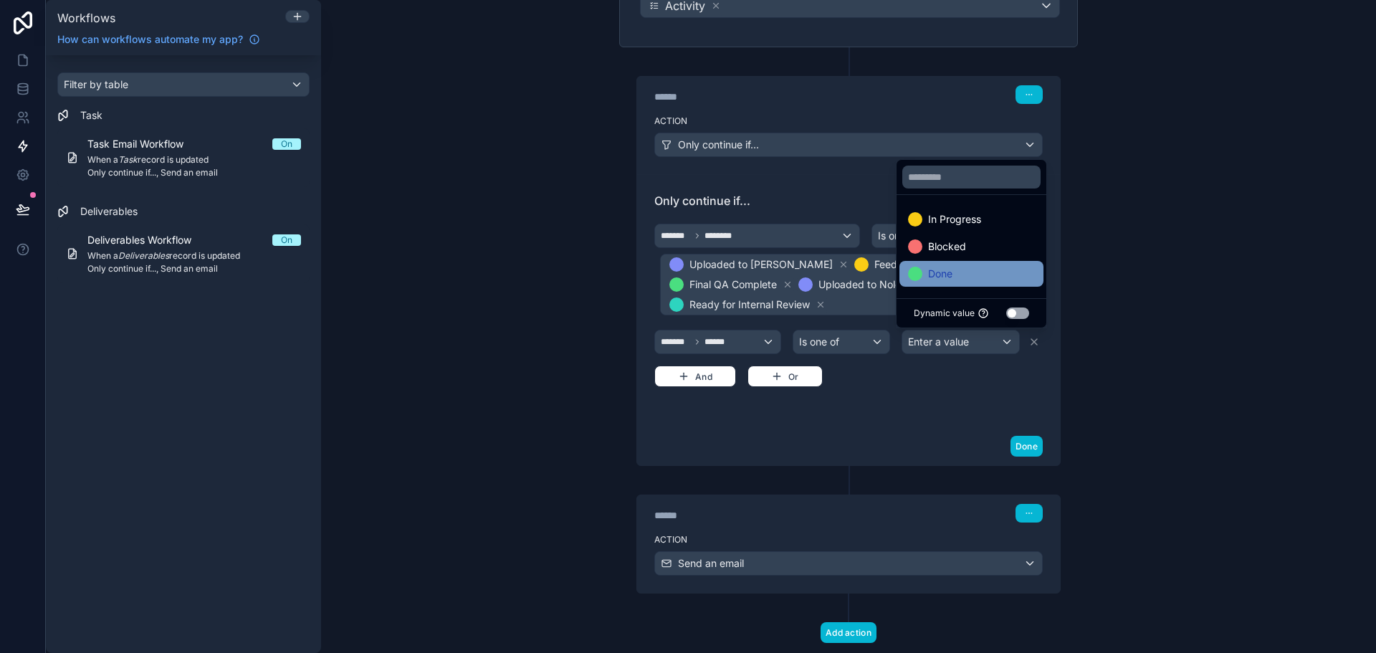
click at [980, 270] on div "Done" at bounding box center [971, 273] width 127 height 17
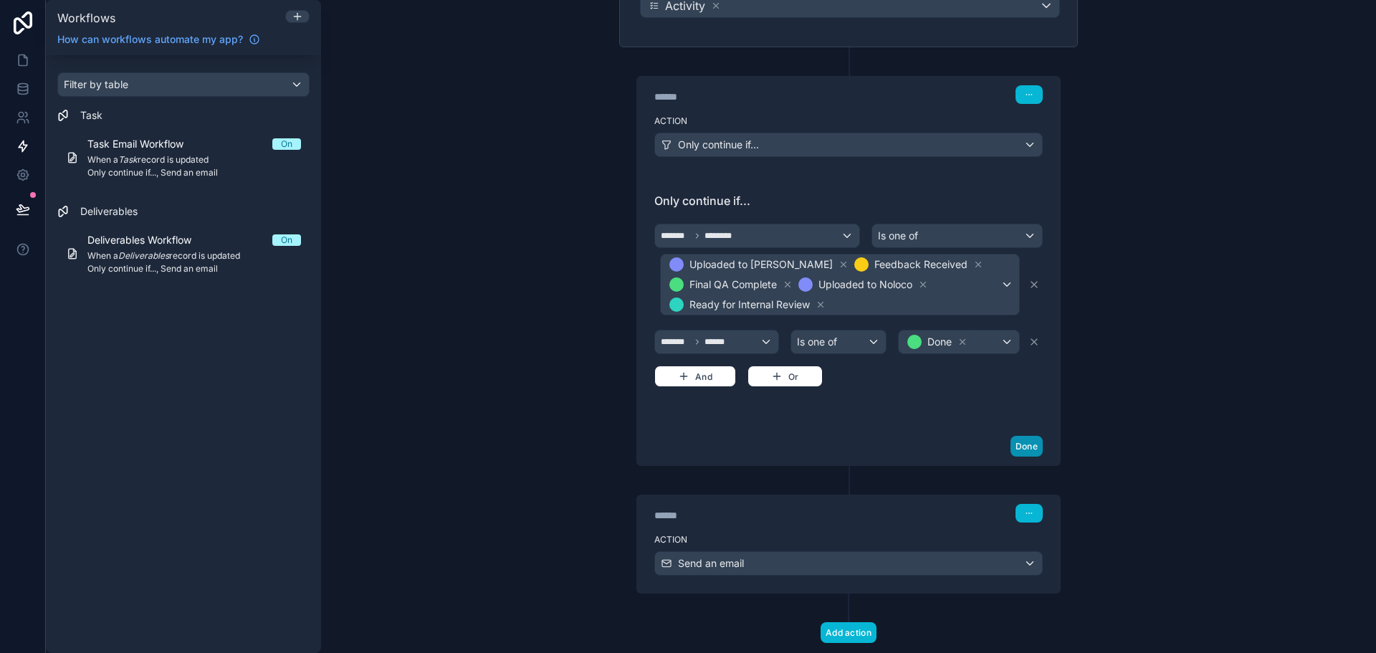
click at [1018, 447] on button "Done" at bounding box center [1027, 446] width 32 height 21
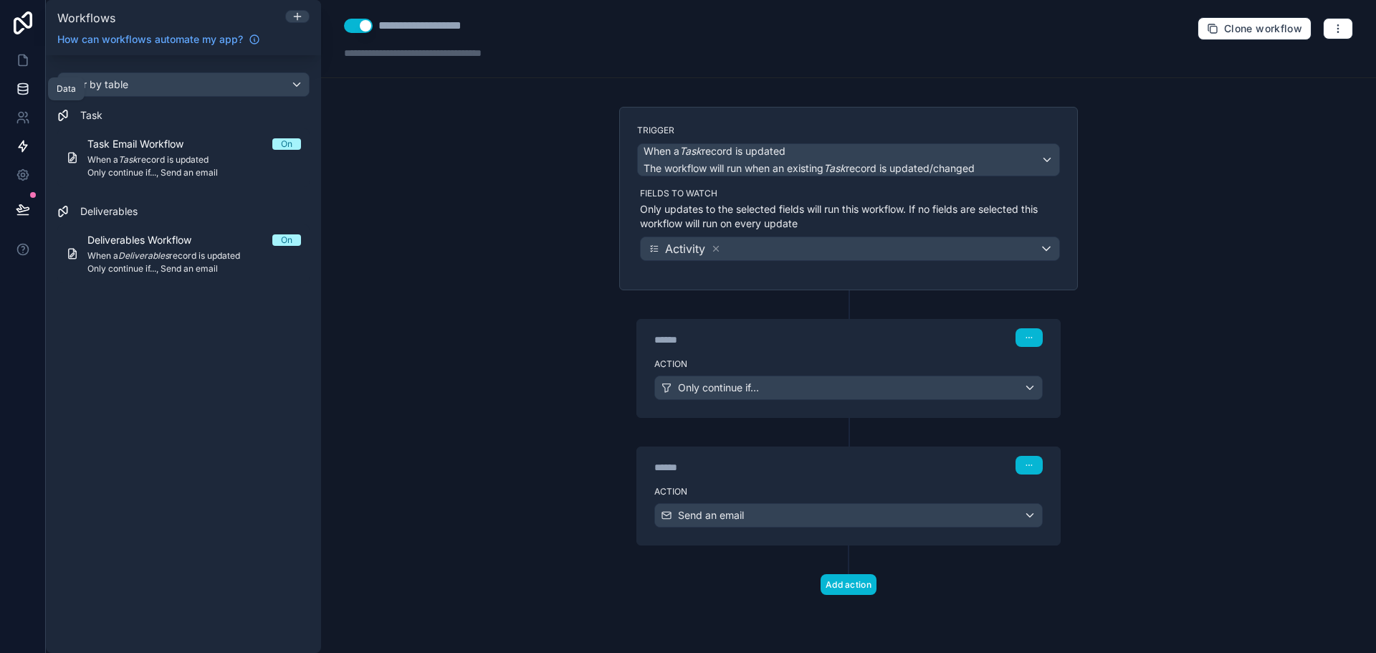
click at [28, 82] on icon at bounding box center [23, 89] width 14 height 14
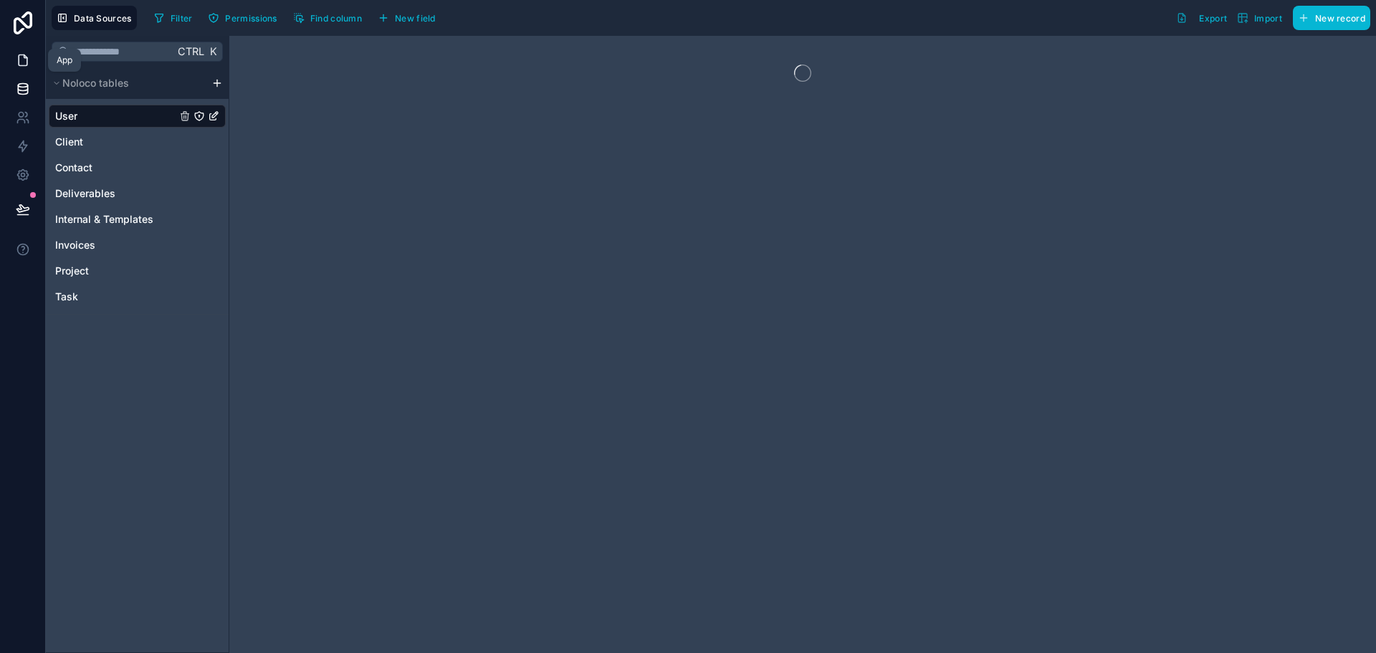
click at [26, 47] on link at bounding box center [22, 60] width 45 height 29
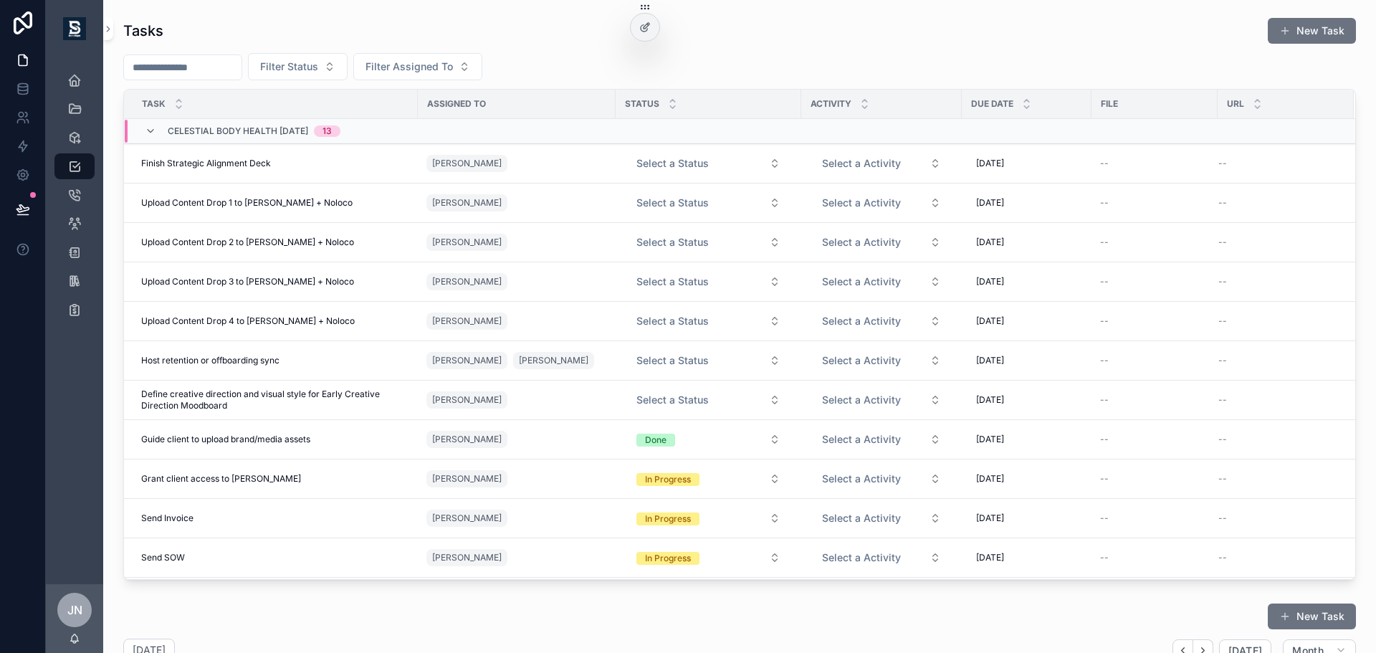
click at [872, 104] on div "Activity" at bounding box center [881, 103] width 159 height 27
click at [863, 100] on icon "scrollable content" at bounding box center [864, 100] width 9 height 9
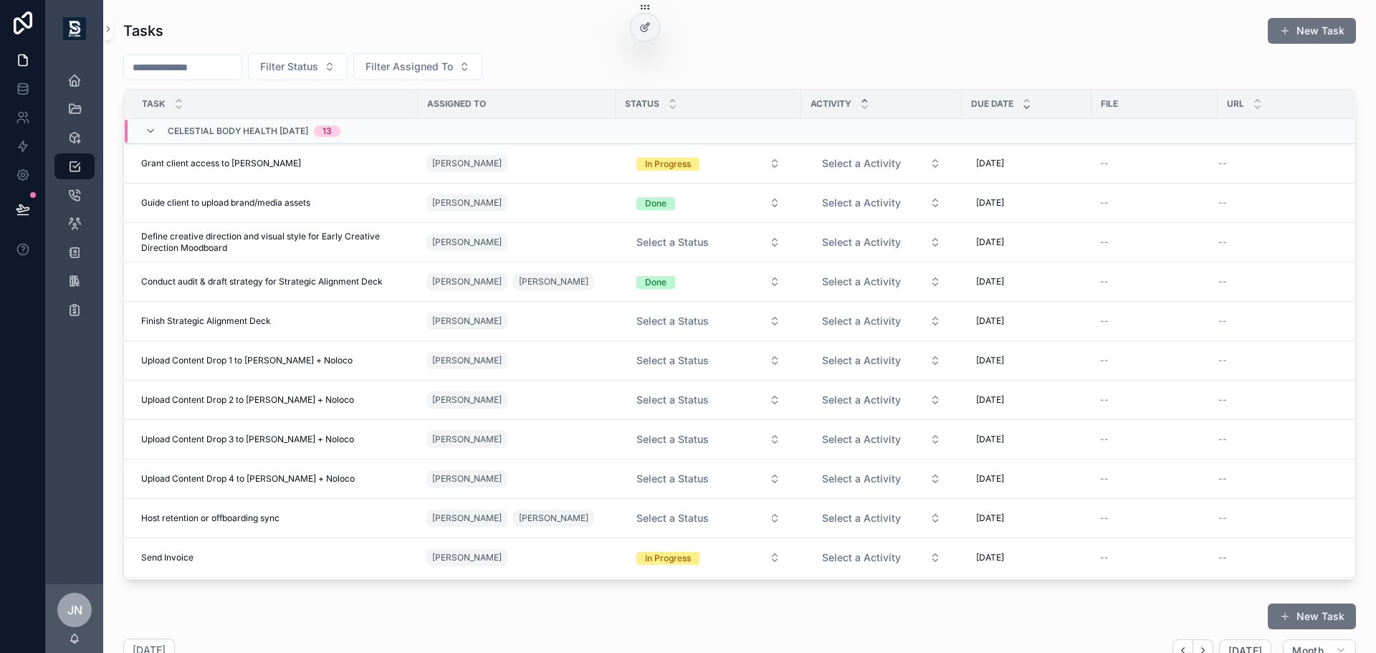
click at [1029, 104] on div "scrollable content" at bounding box center [1026, 104] width 9 height 16
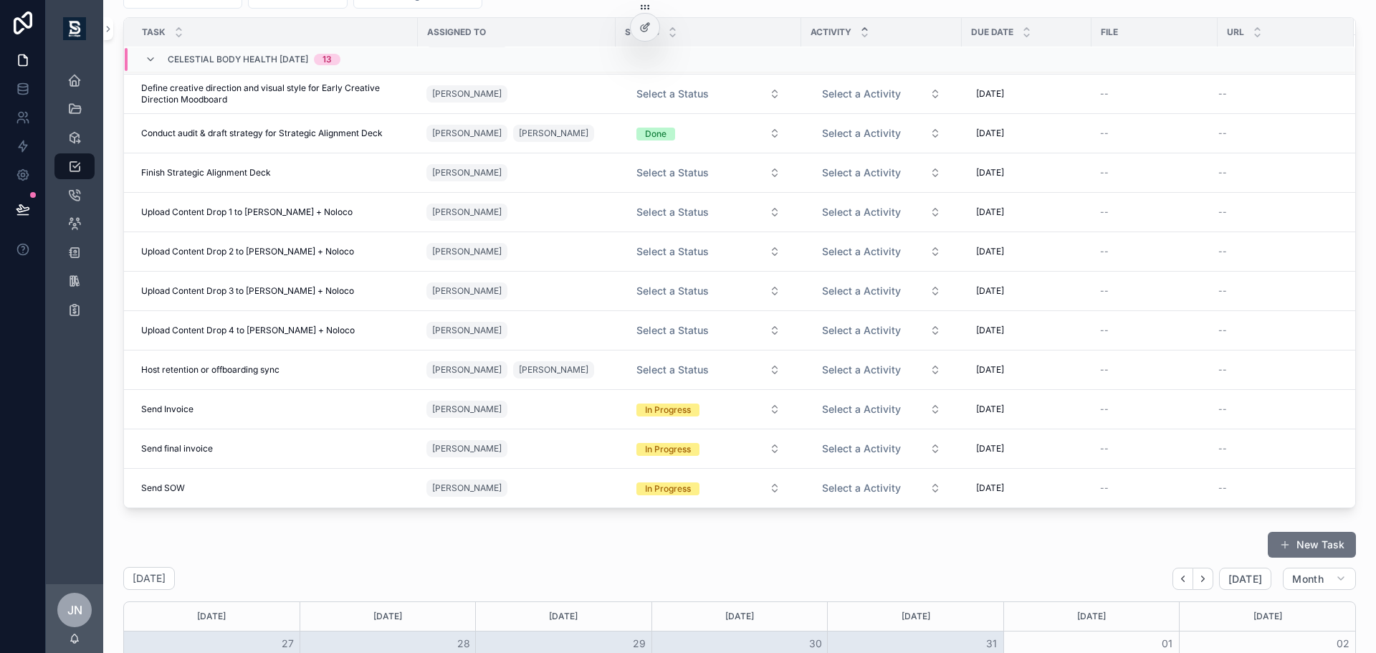
scroll to position [561, 0]
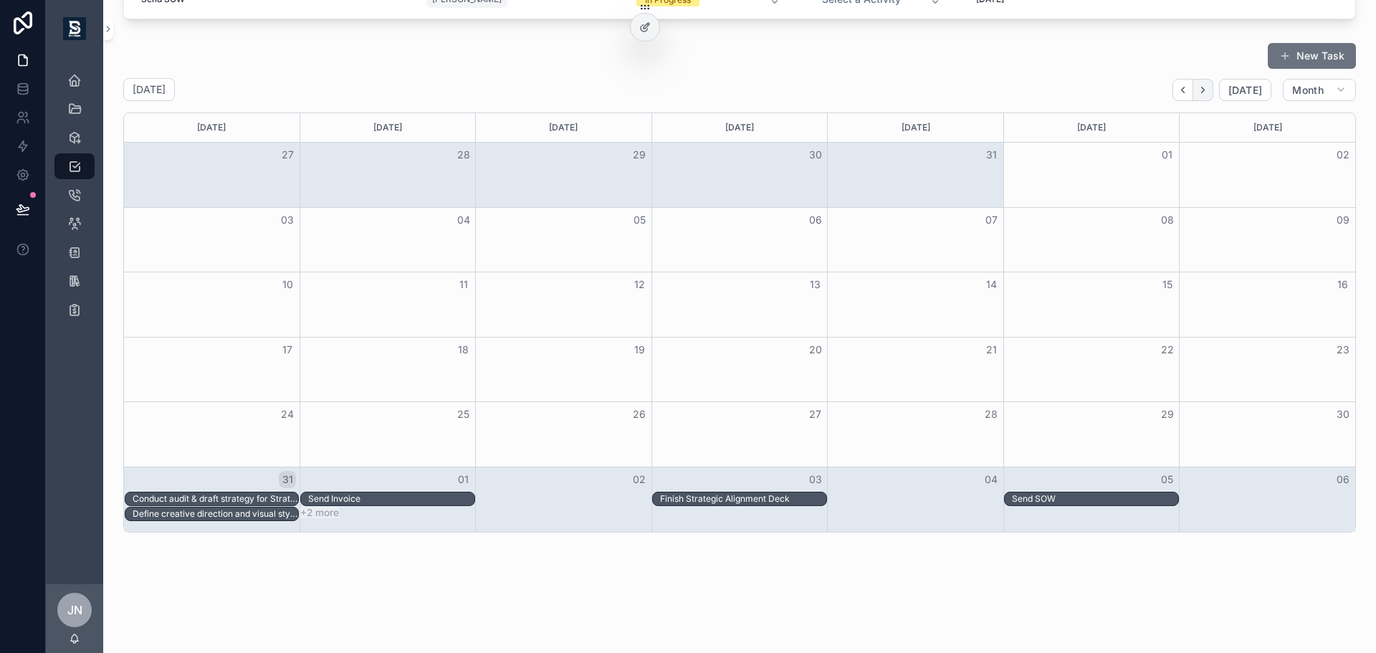
click at [1198, 95] on icon "Next" at bounding box center [1203, 90] width 11 height 11
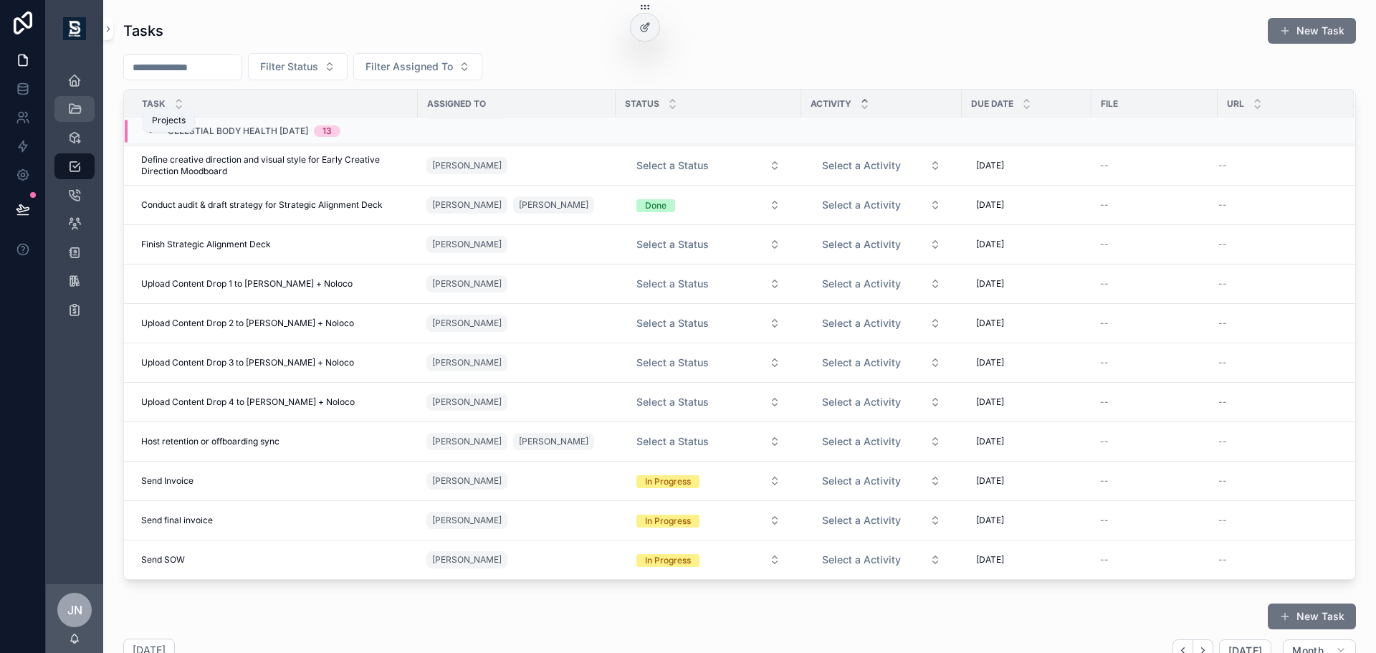
click at [76, 105] on icon "scrollable content" at bounding box center [74, 109] width 14 height 14
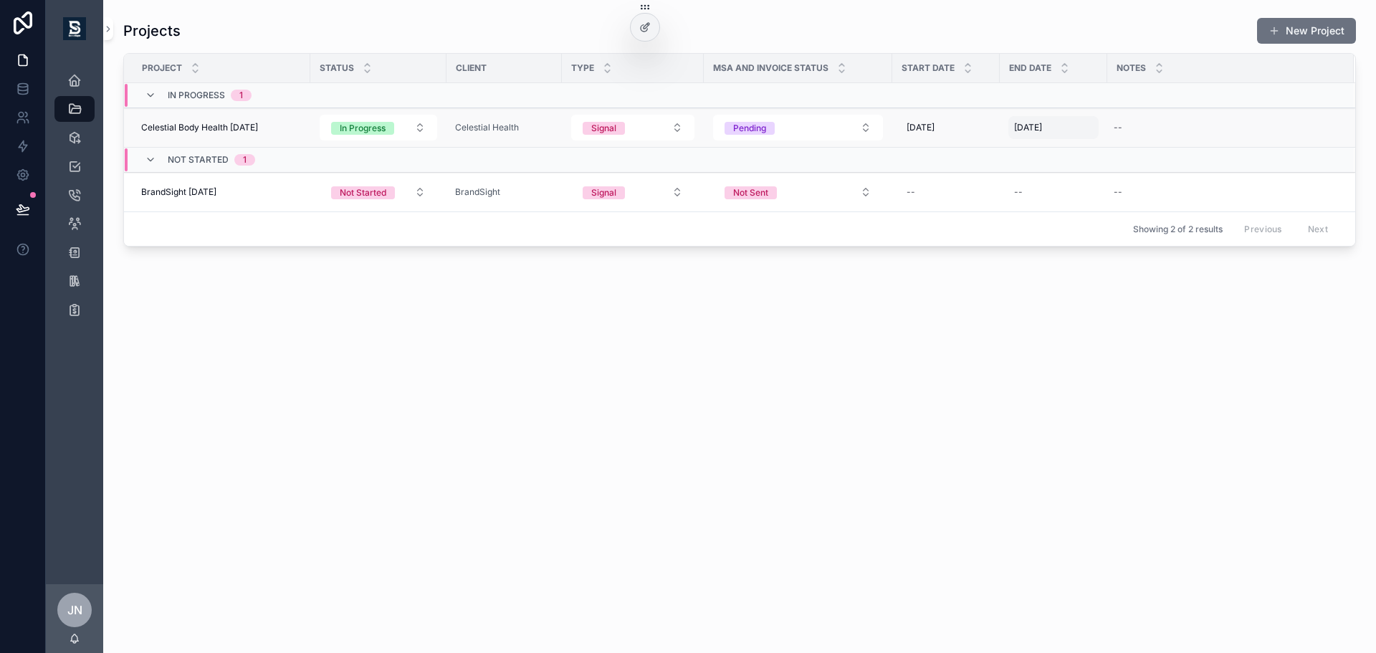
click at [1029, 130] on span "[DATE]" at bounding box center [1028, 127] width 28 height 11
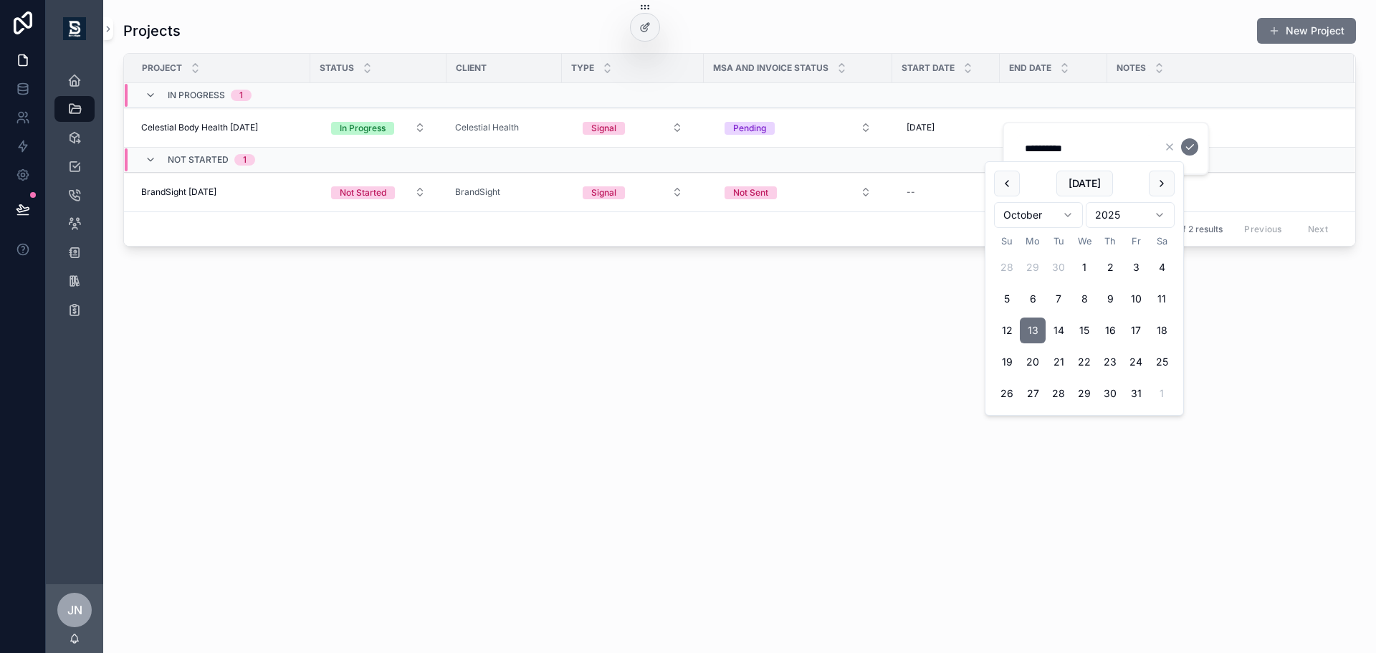
click at [860, 295] on div "Projects New Project Project Status Client Type MSA and Invoice Status Start Da…" at bounding box center [739, 172] width 1273 height 344
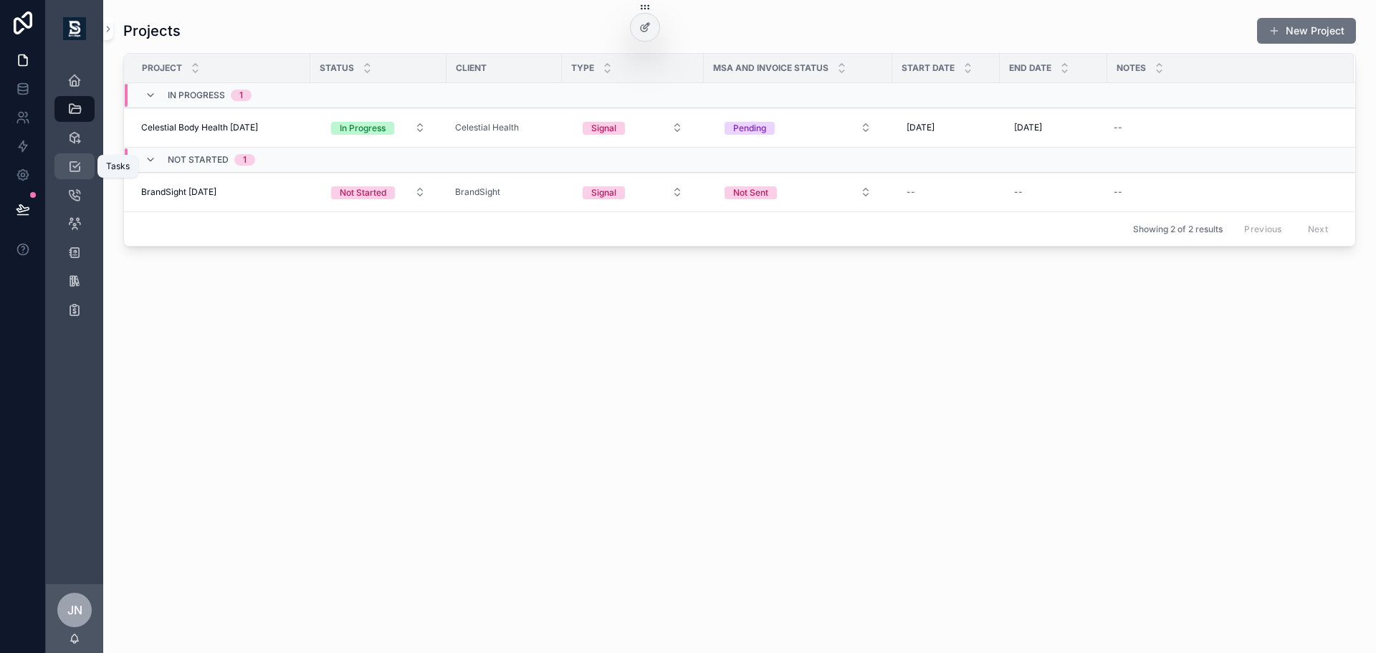
click at [72, 170] on icon "scrollable content" at bounding box center [74, 166] width 14 height 14
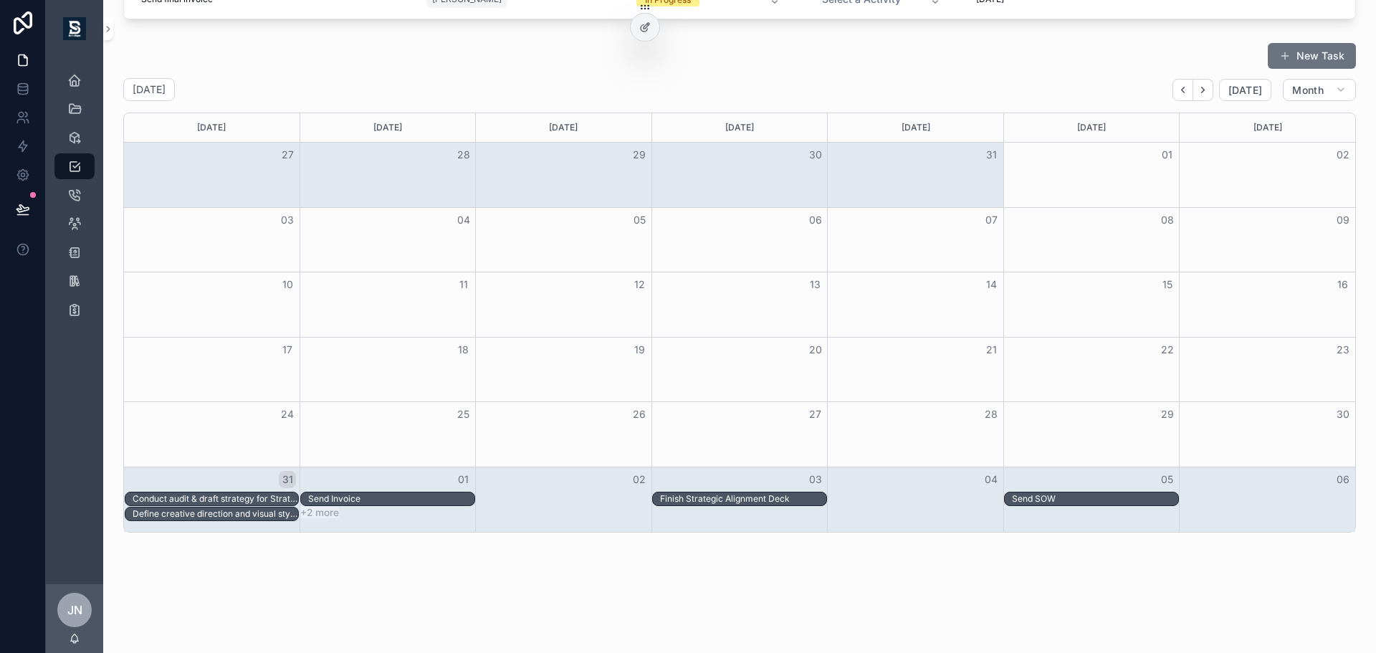
scroll to position [489, 0]
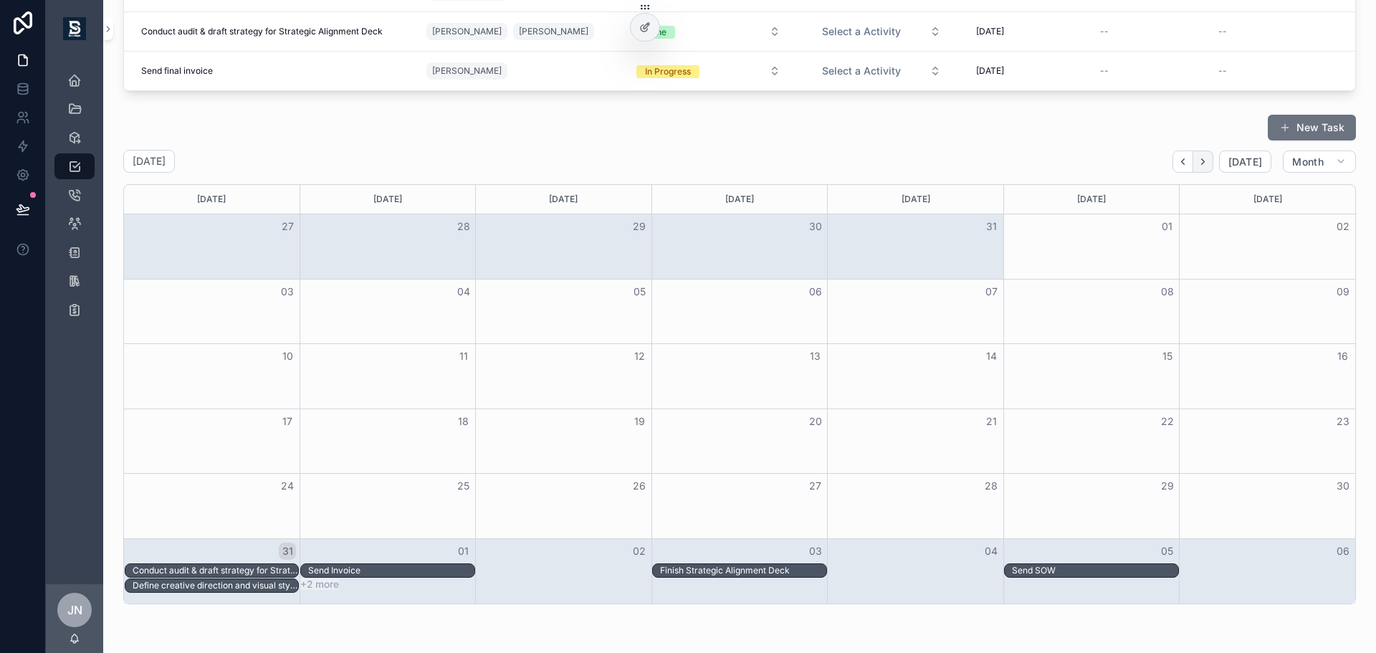
click at [1198, 161] on icon "Next" at bounding box center [1203, 161] width 11 height 11
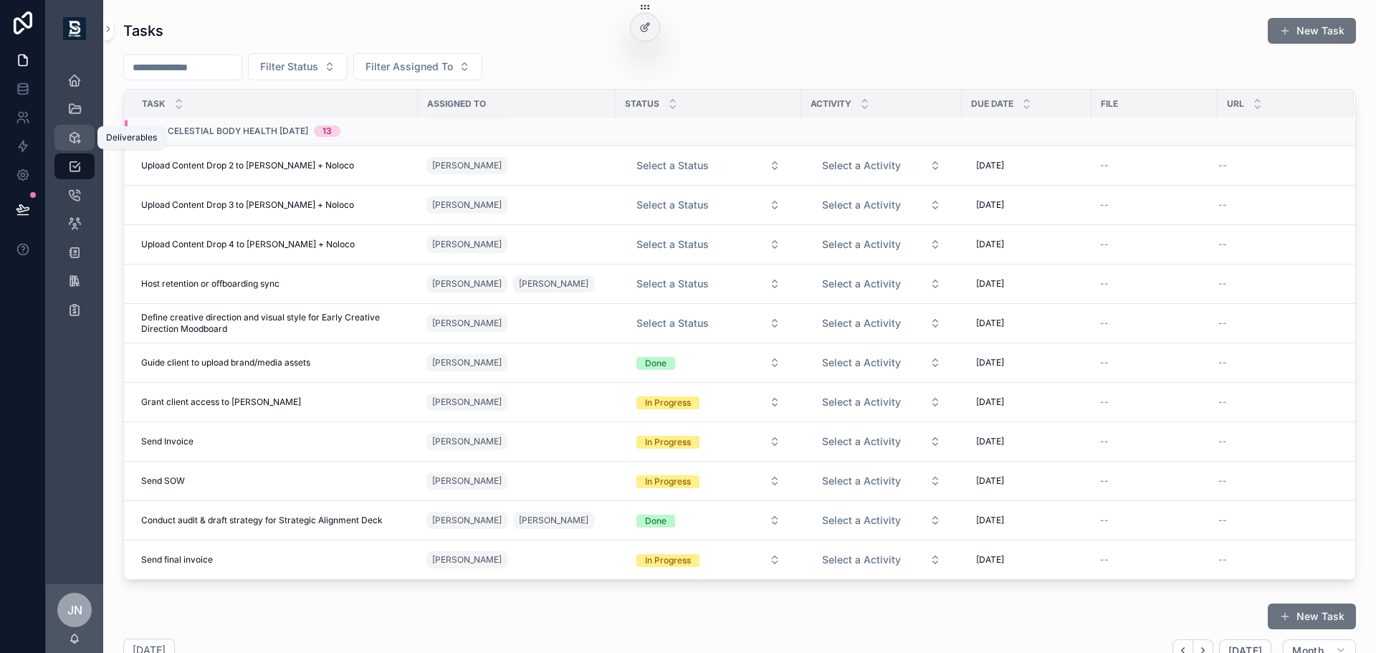
click at [72, 135] on icon "scrollable content" at bounding box center [74, 137] width 14 height 14
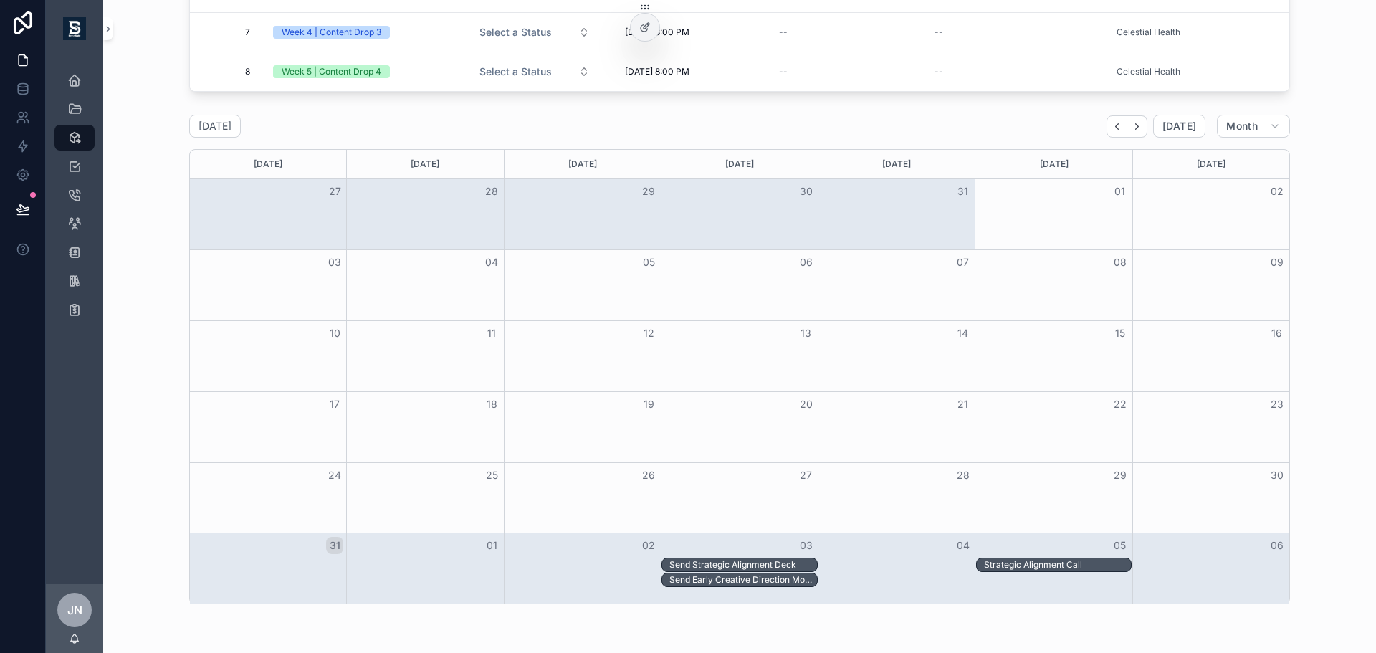
scroll to position [221, 0]
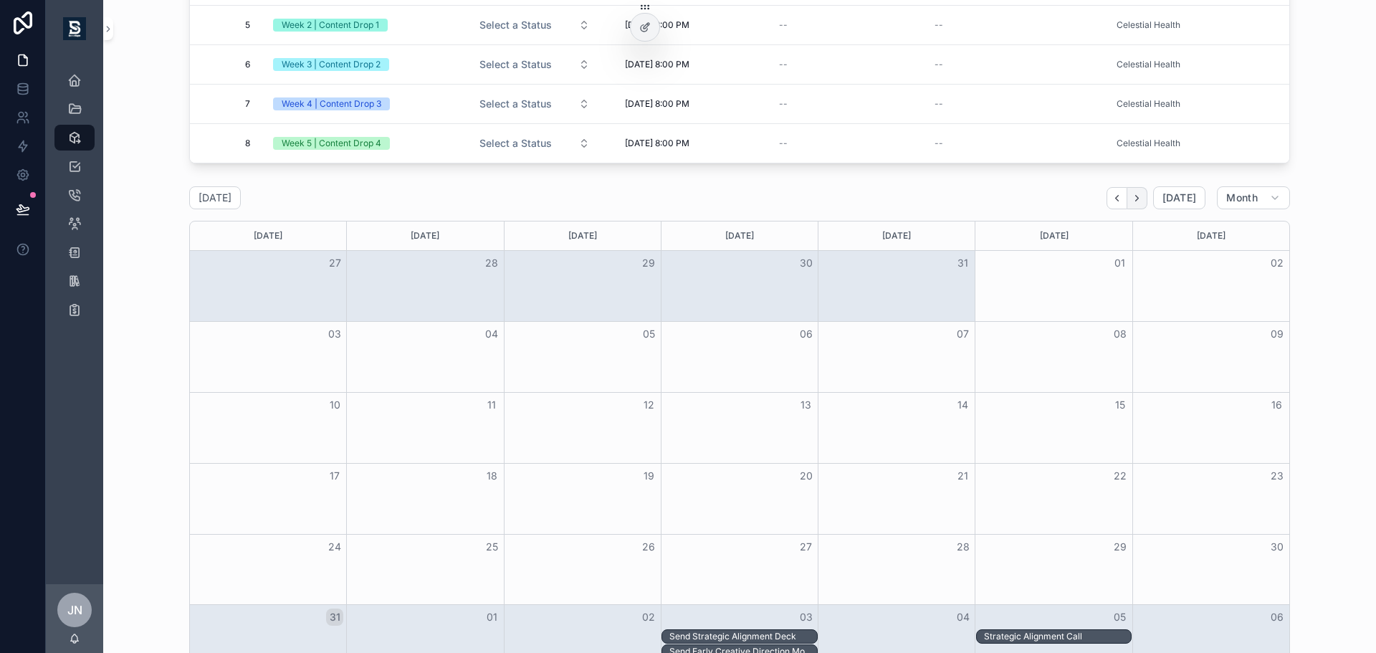
click at [1128, 197] on button "Next" at bounding box center [1138, 198] width 20 height 22
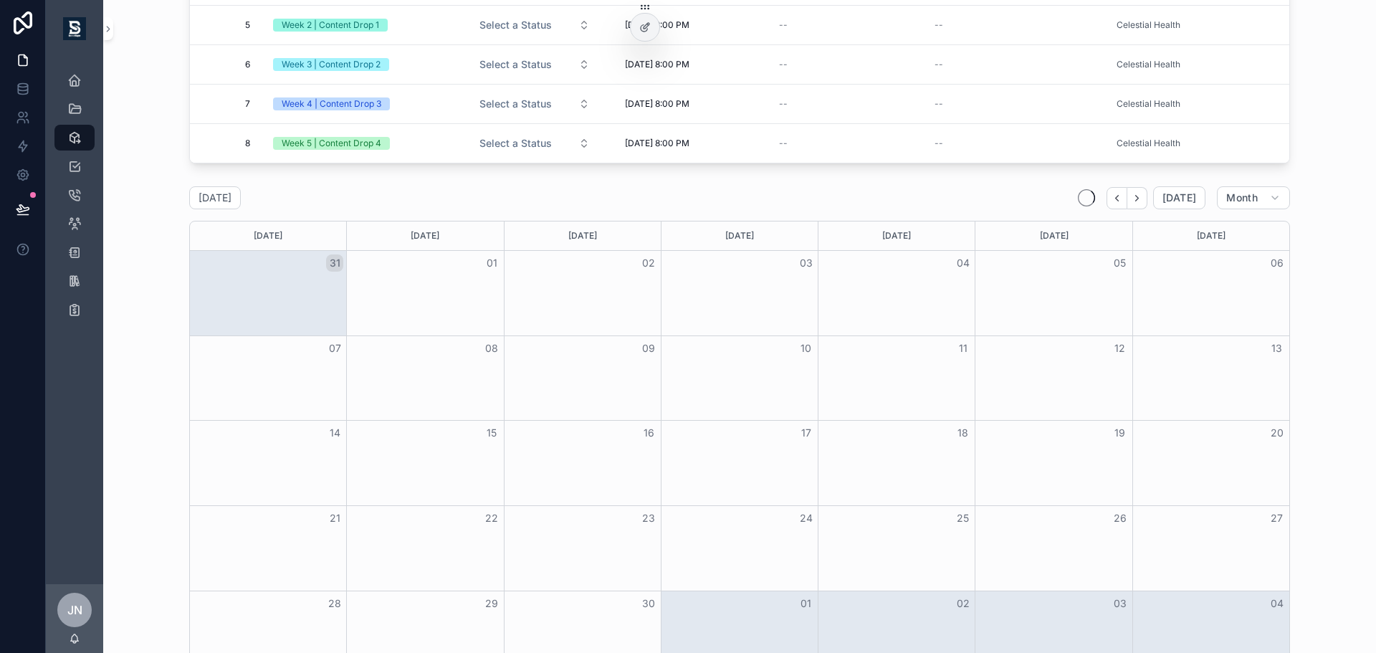
scroll to position [364, 0]
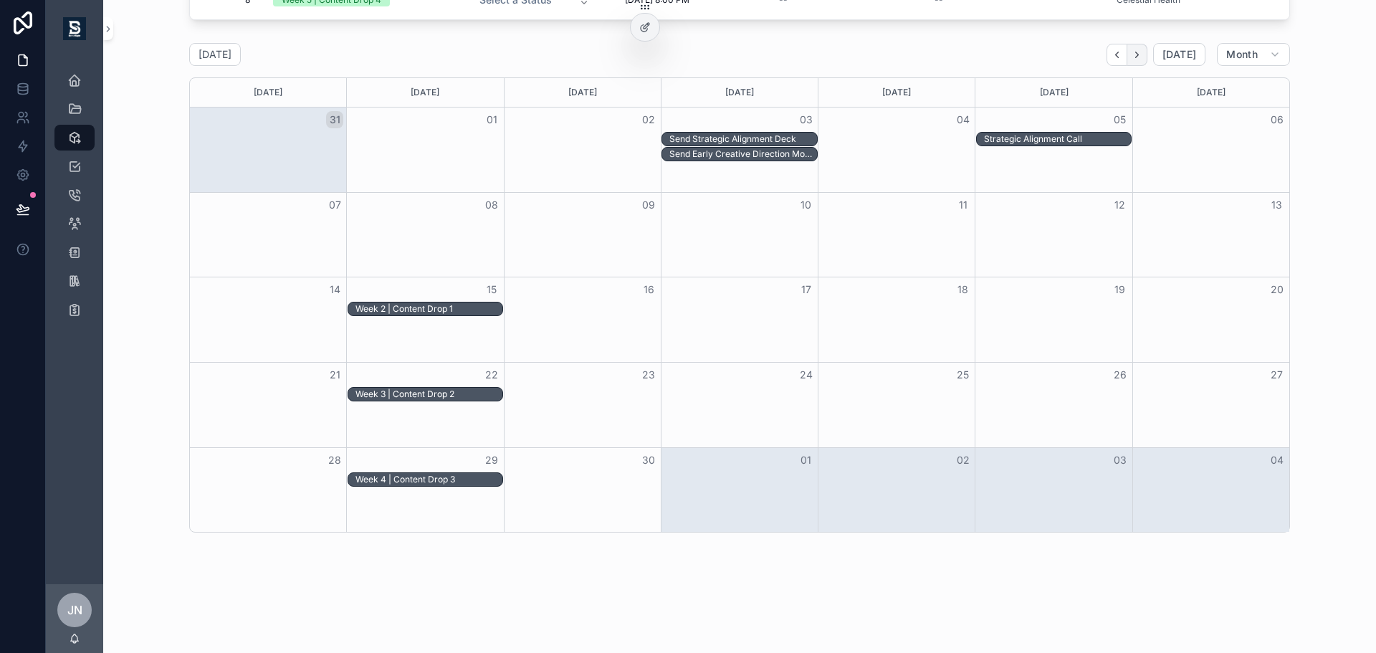
click at [1132, 58] on icon "Next" at bounding box center [1137, 54] width 11 height 11
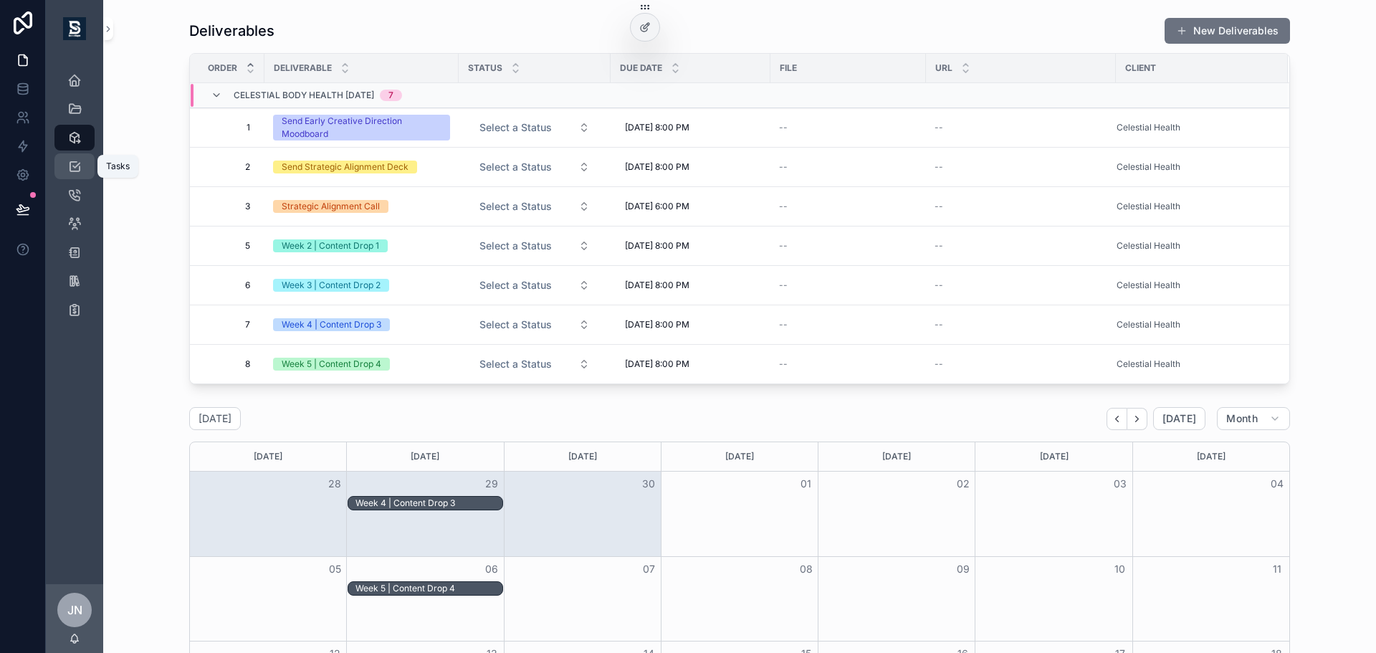
drag, startPoint x: 75, startPoint y: 168, endPoint x: 86, endPoint y: 173, distance: 12.5
click at [75, 168] on icon "scrollable content" at bounding box center [74, 166] width 14 height 14
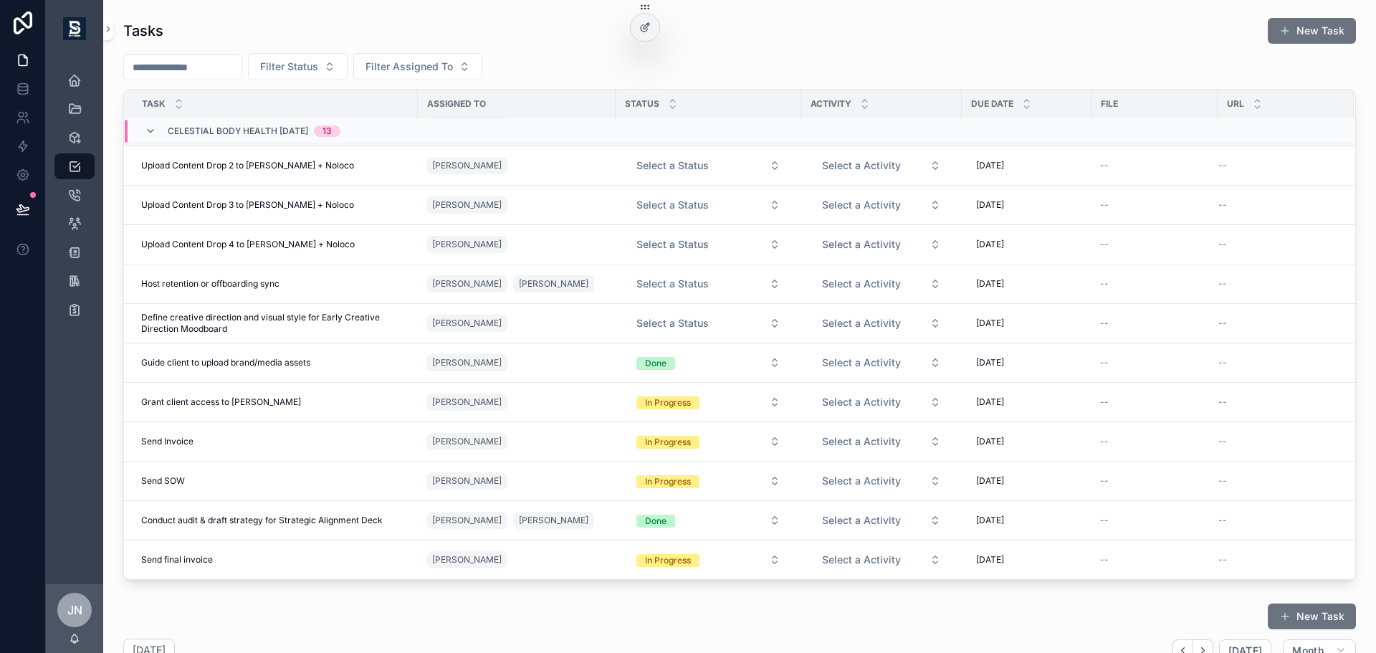
scroll to position [502, 0]
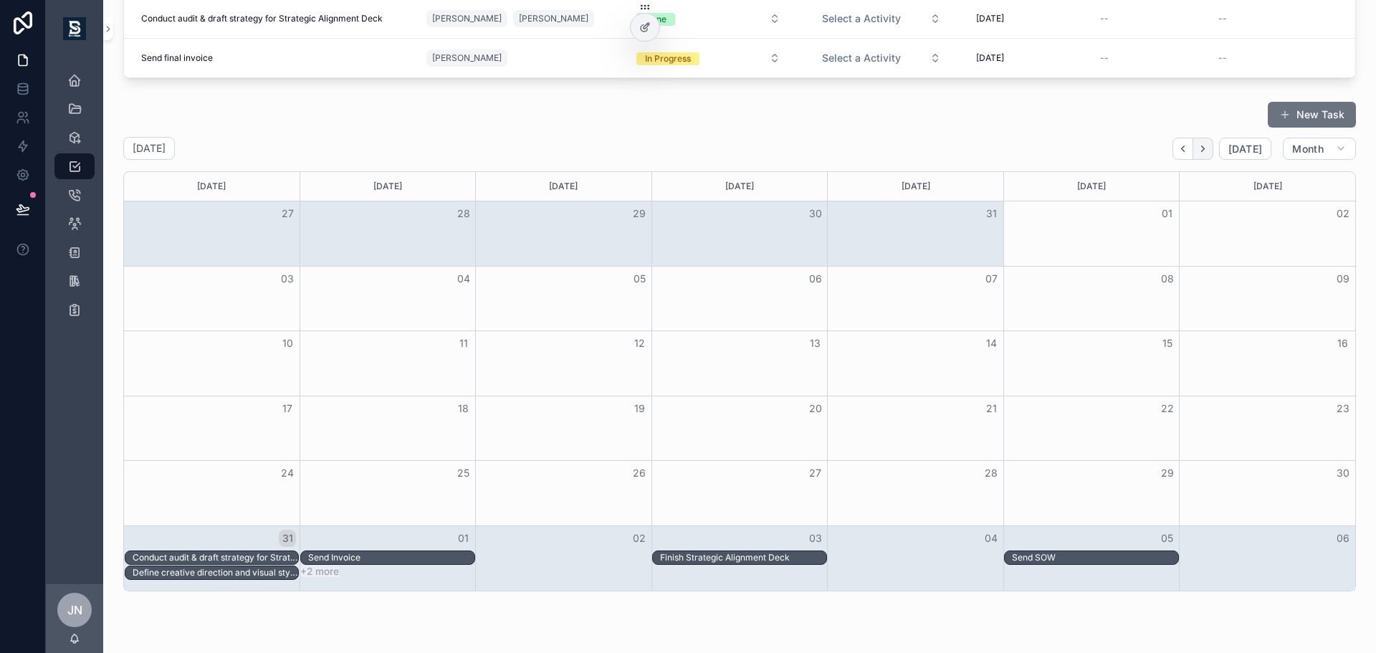
click at [1198, 152] on icon "Next" at bounding box center [1203, 148] width 11 height 11
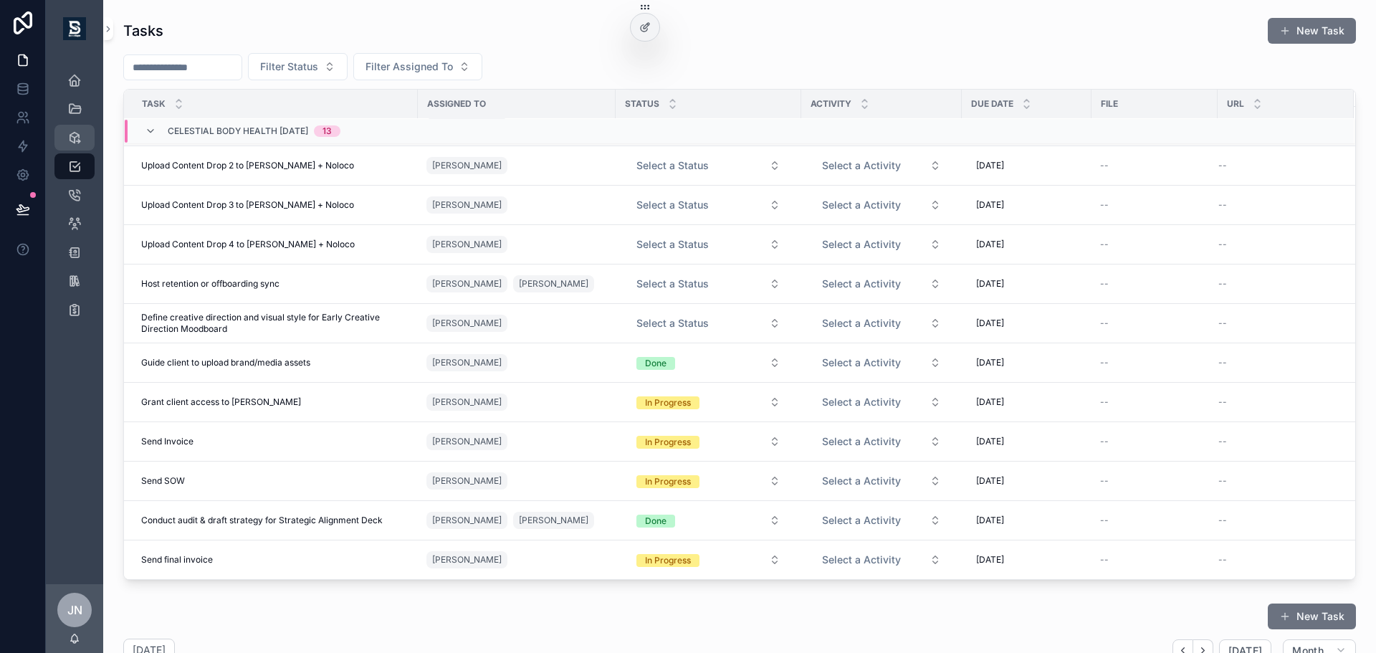
click at [72, 139] on icon "scrollable content" at bounding box center [74, 137] width 14 height 14
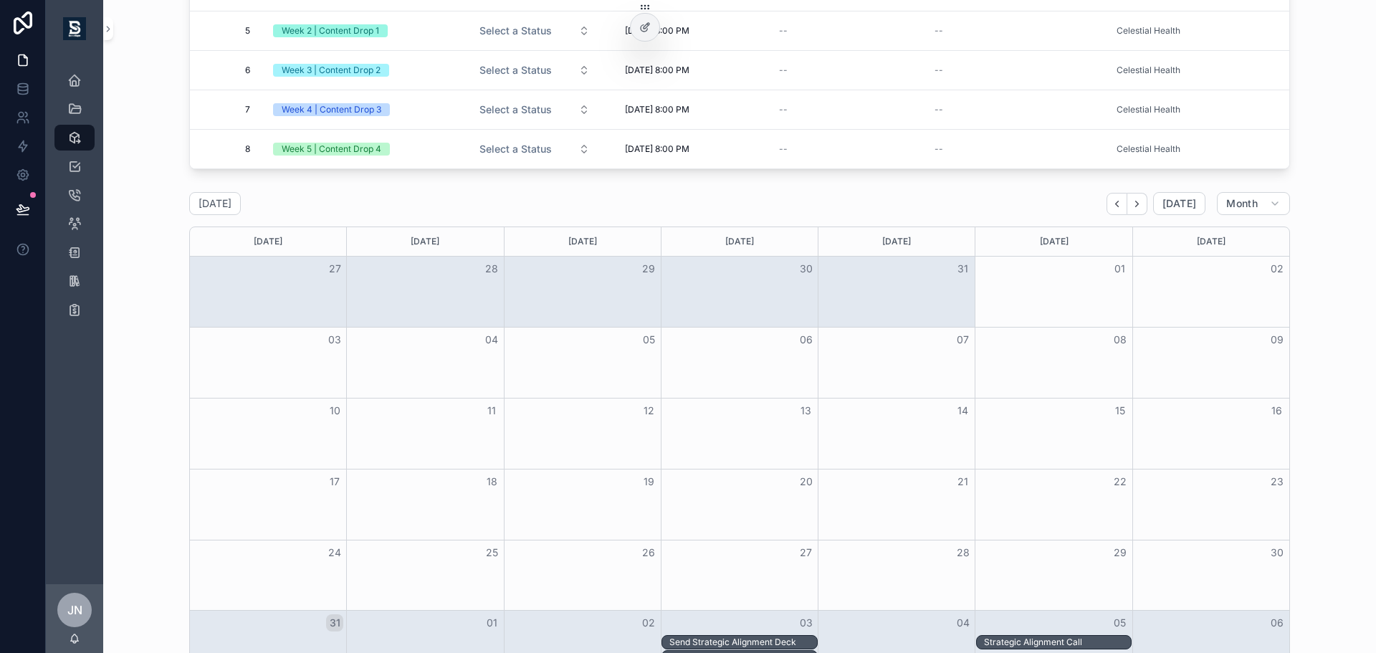
scroll to position [287, 0]
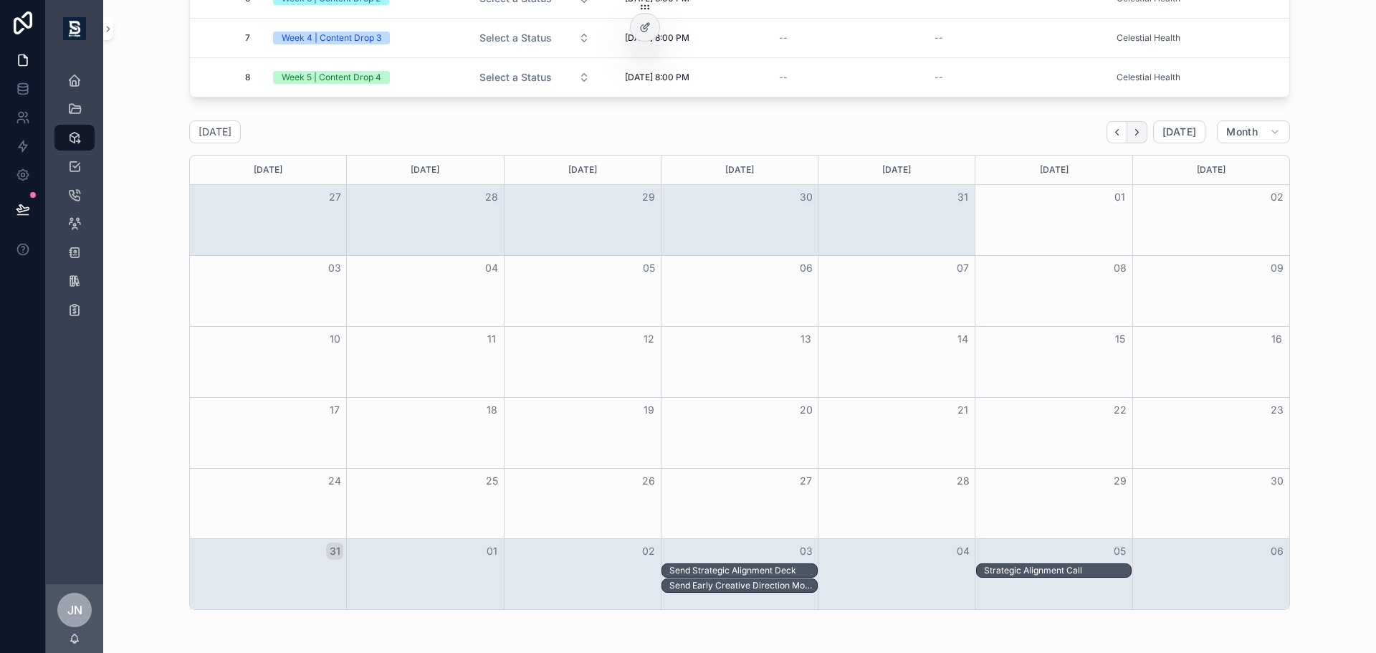
click at [1143, 128] on button "Next" at bounding box center [1138, 132] width 20 height 22
